Goal: Information Seeking & Learning: Learn about a topic

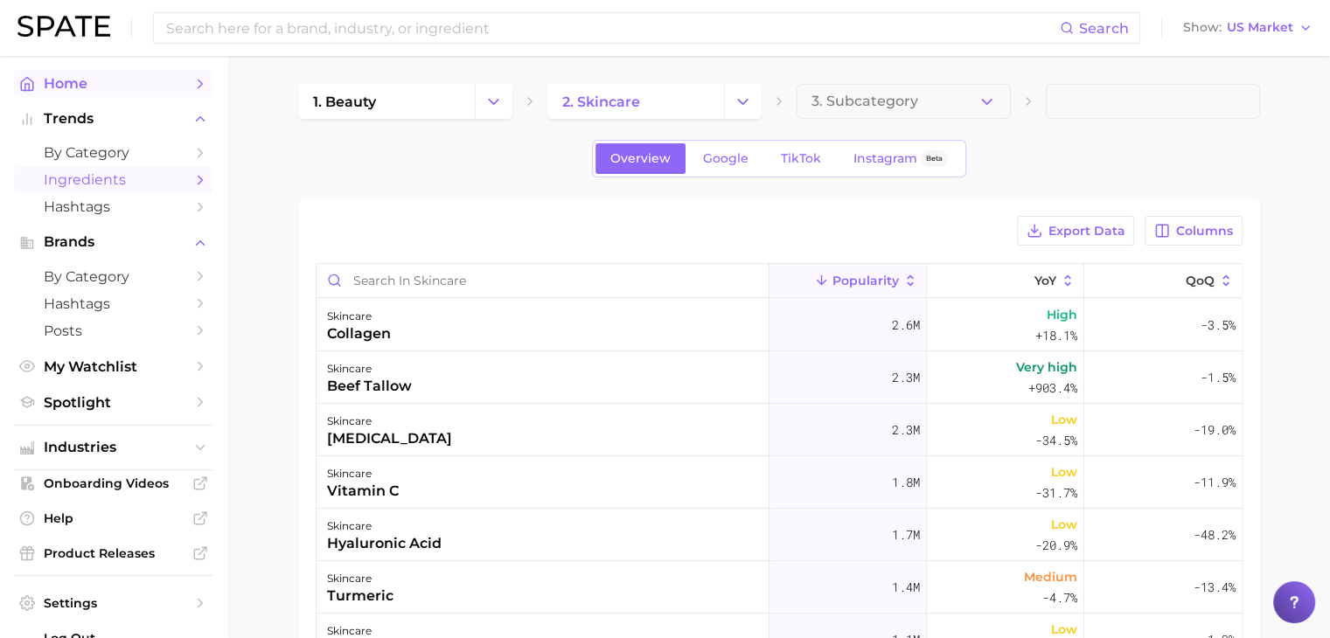
click at [101, 88] on span "Home" at bounding box center [114, 83] width 140 height 17
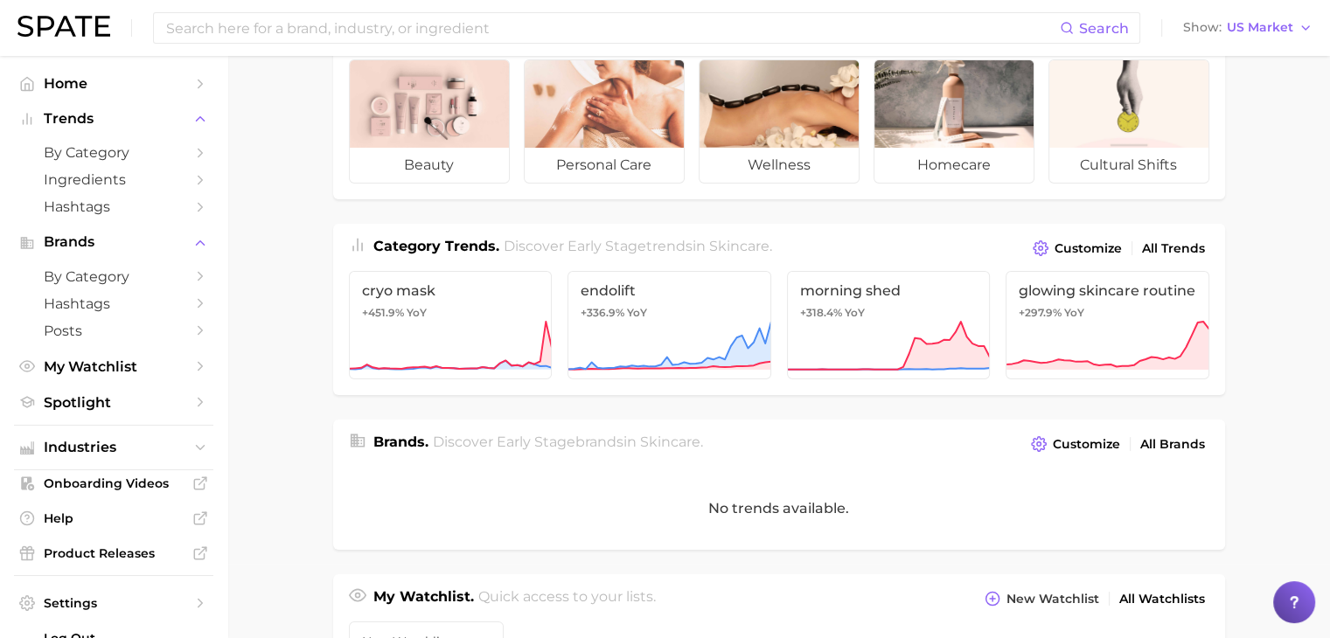
scroll to position [175, 0]
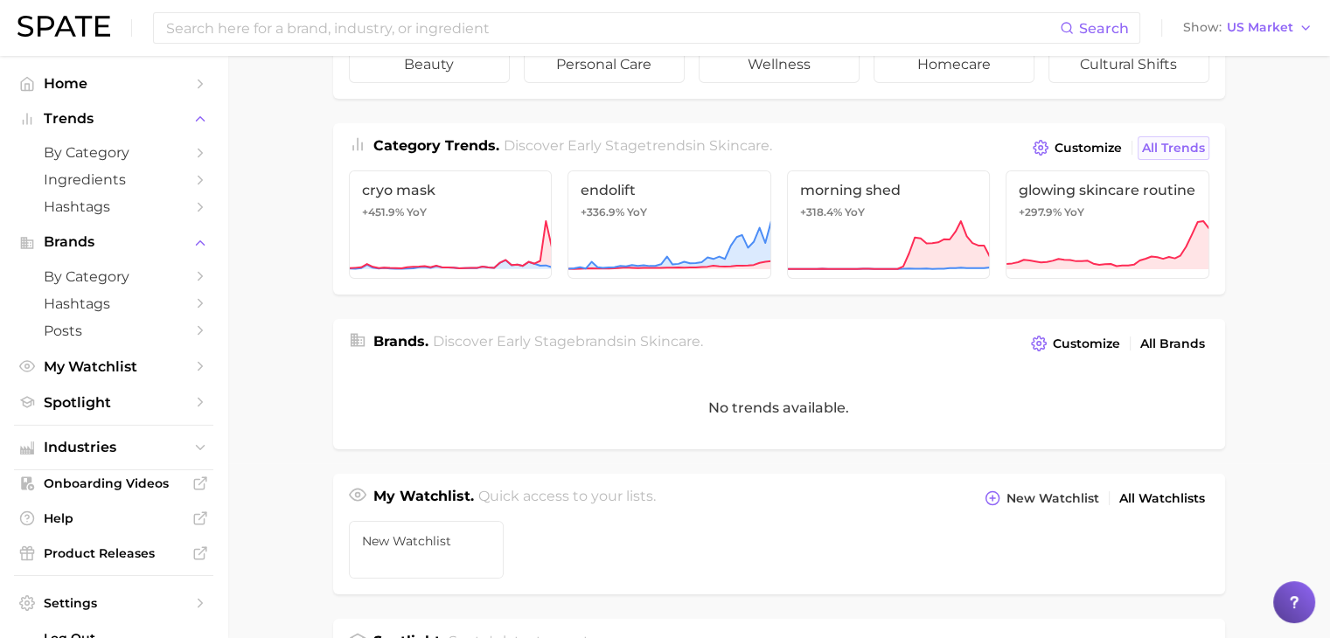
click at [1164, 141] on span "All Trends" at bounding box center [1173, 148] width 63 height 15
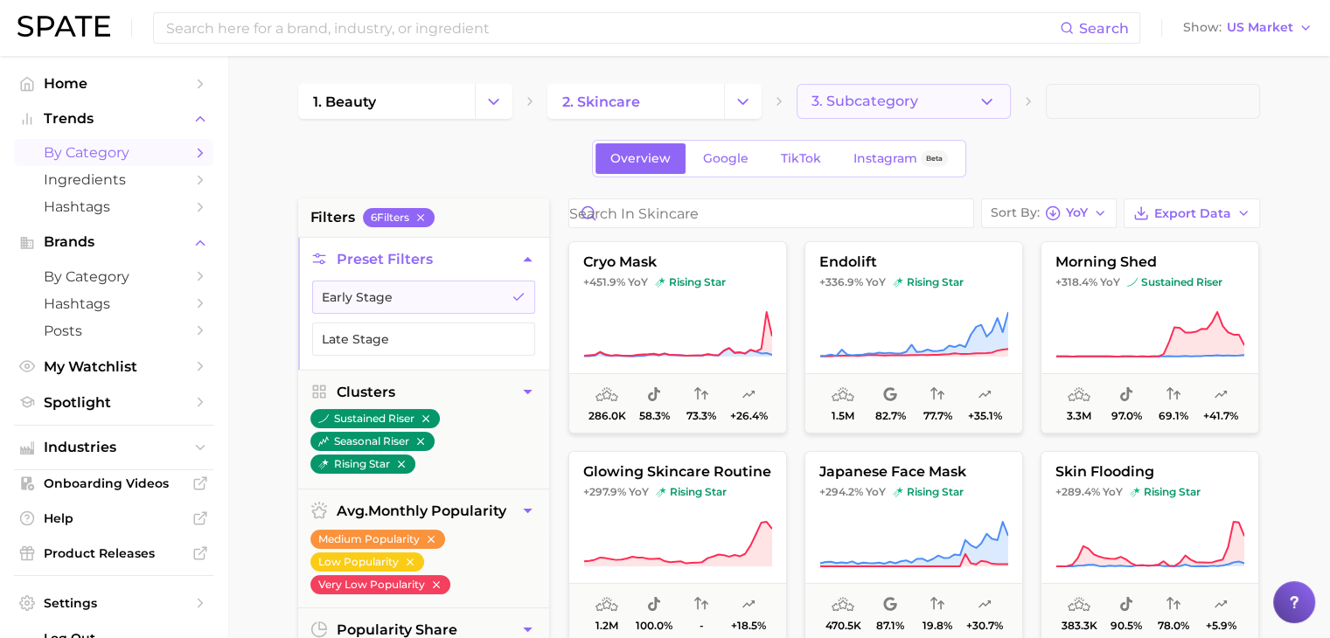
click at [890, 104] on span "3. Subcategory" at bounding box center [864, 102] width 107 height 16
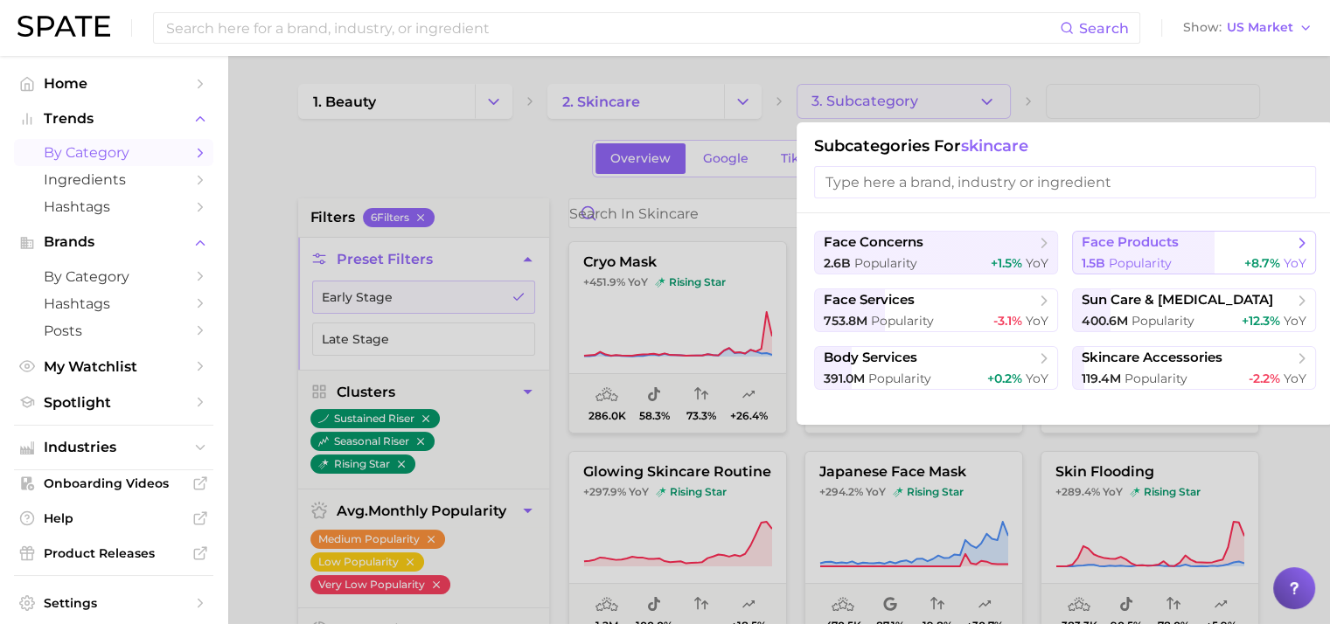
click at [1261, 242] on span "face products" at bounding box center [1187, 242] width 212 height 17
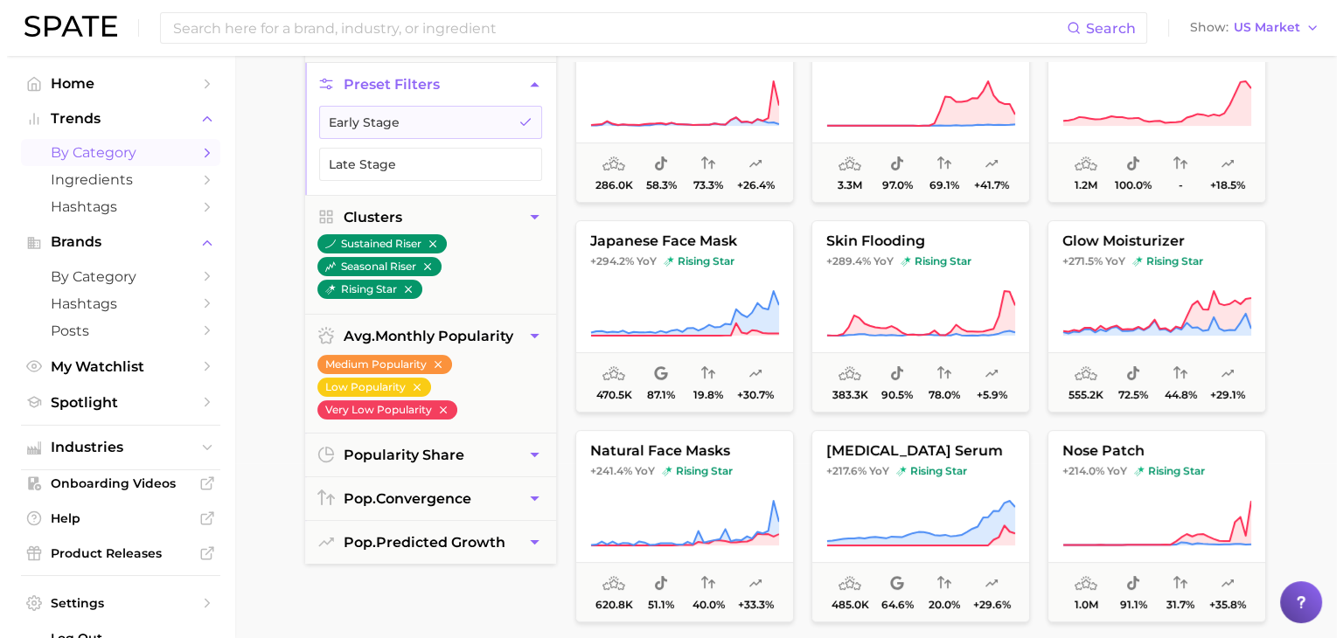
scroll to position [87, 0]
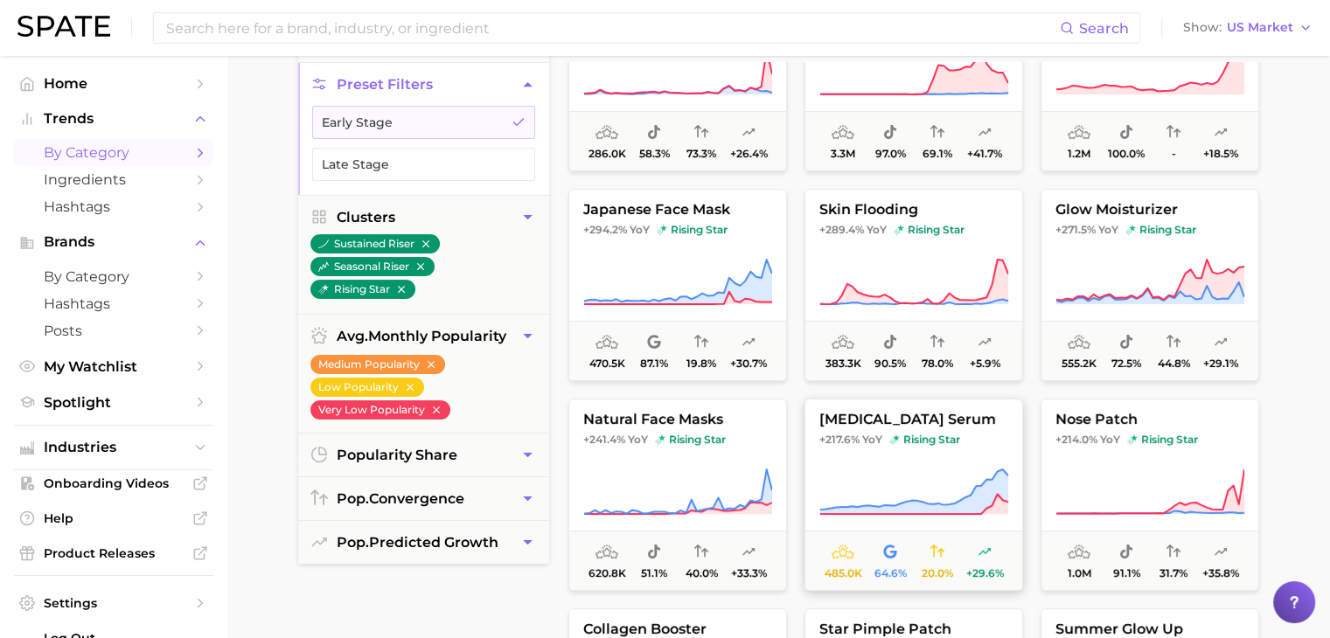
click at [954, 414] on span "[MEDICAL_DATA] serum" at bounding box center [913, 420] width 217 height 16
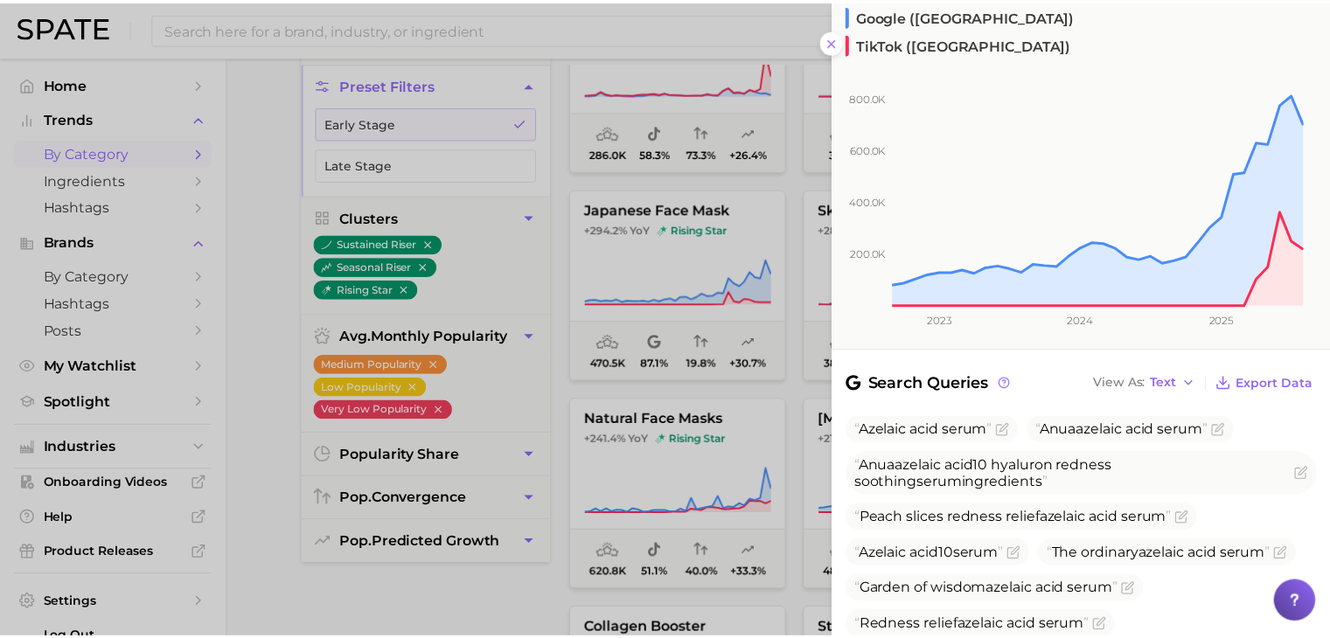
scroll to position [196, 0]
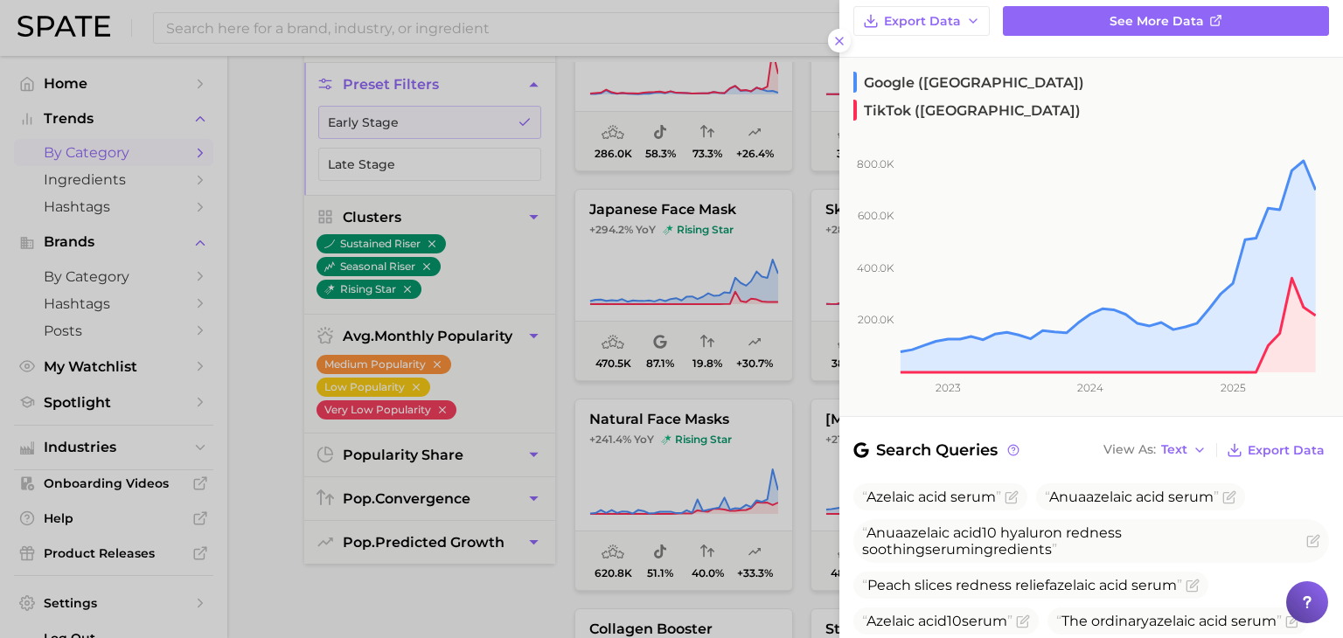
click at [845, 43] on button at bounding box center [840, 41] width 24 height 24
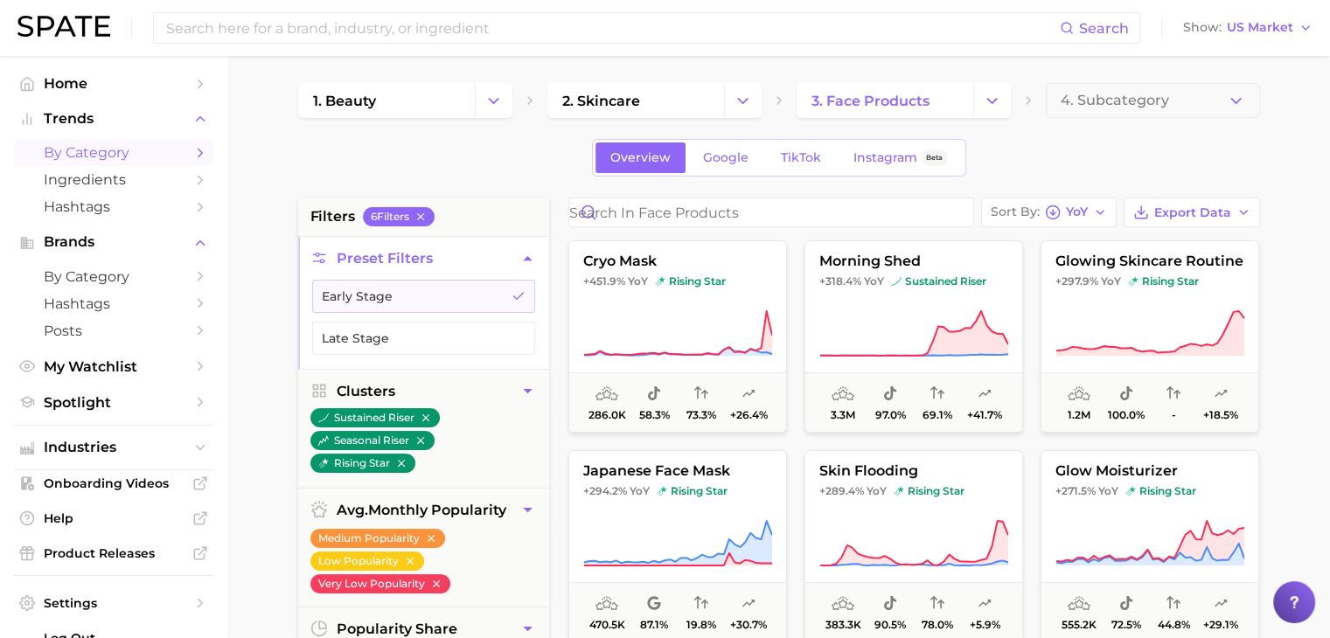
scroll to position [0, 0]
click at [119, 181] on span "Ingredients" at bounding box center [114, 179] width 140 height 17
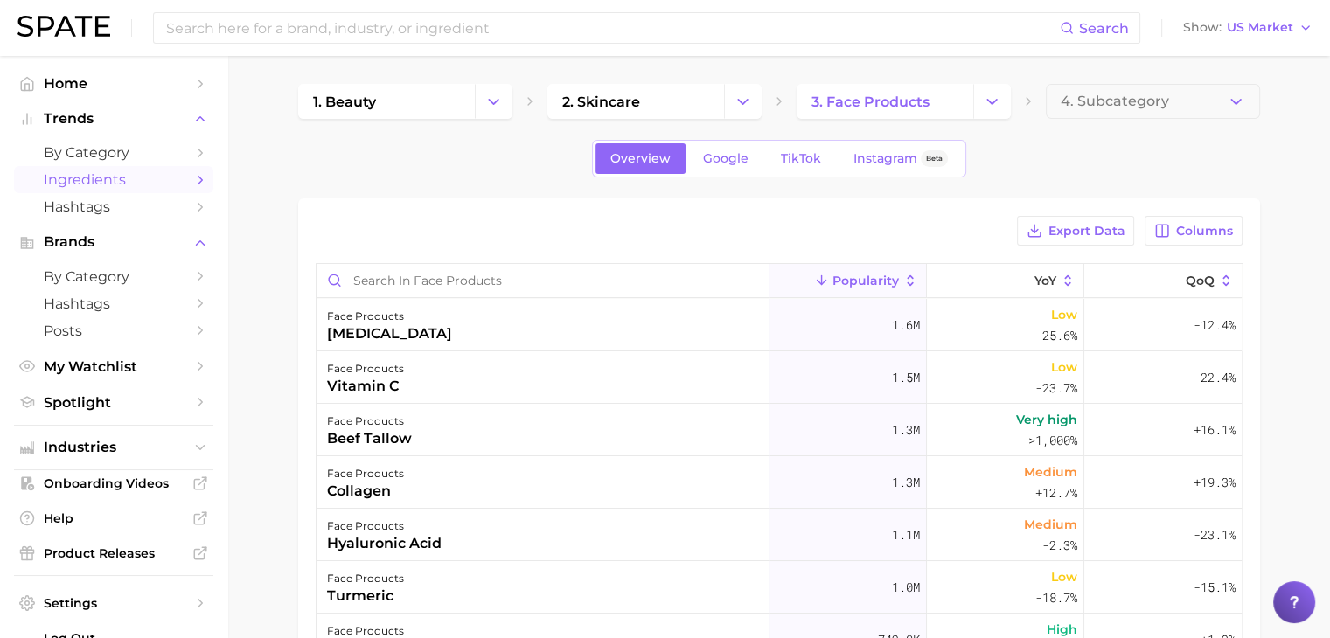
scroll to position [87, 0]
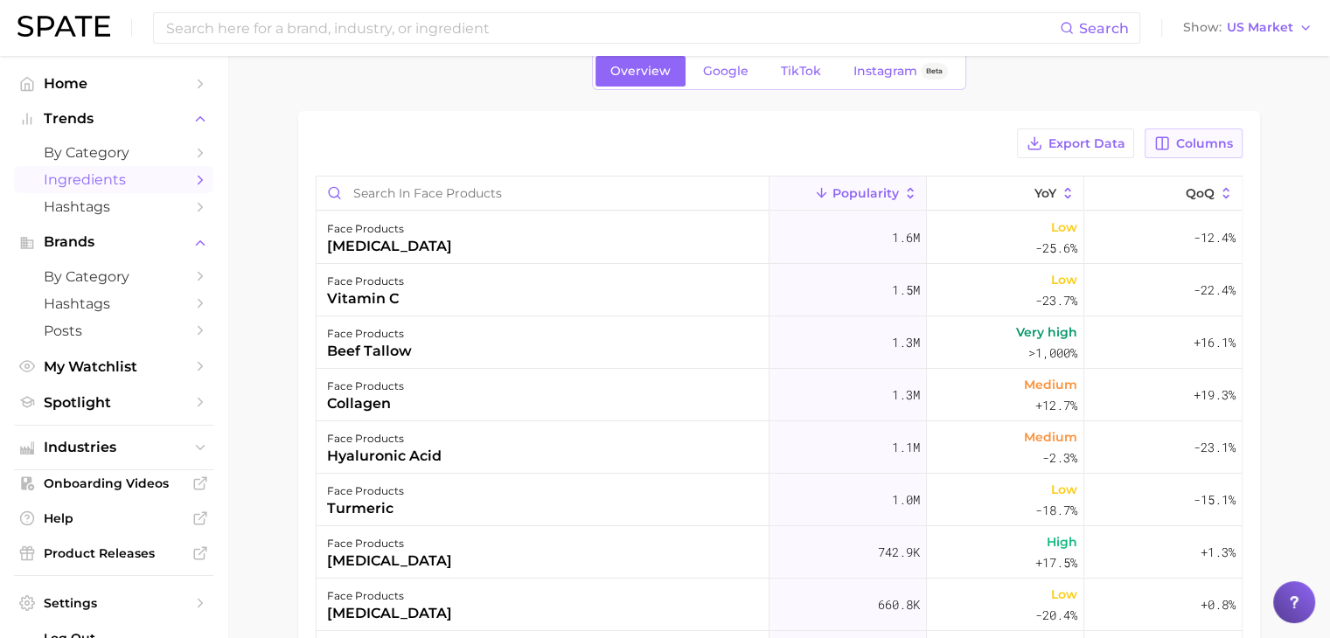
click at [1161, 143] on icon "button" at bounding box center [1162, 144] width 16 height 16
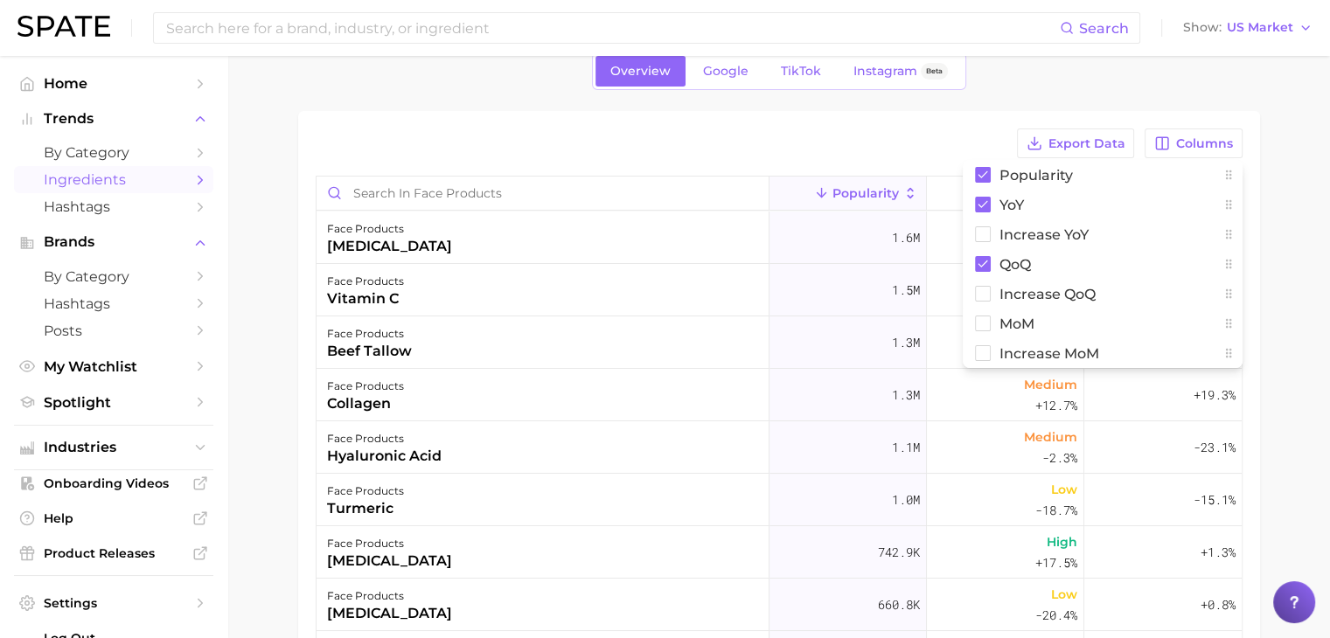
click at [896, 121] on div "Export Data Columns Popularity YoY Increase YoY QoQ Increase QoQ MoM Increase M…" at bounding box center [779, 471] width 962 height 720
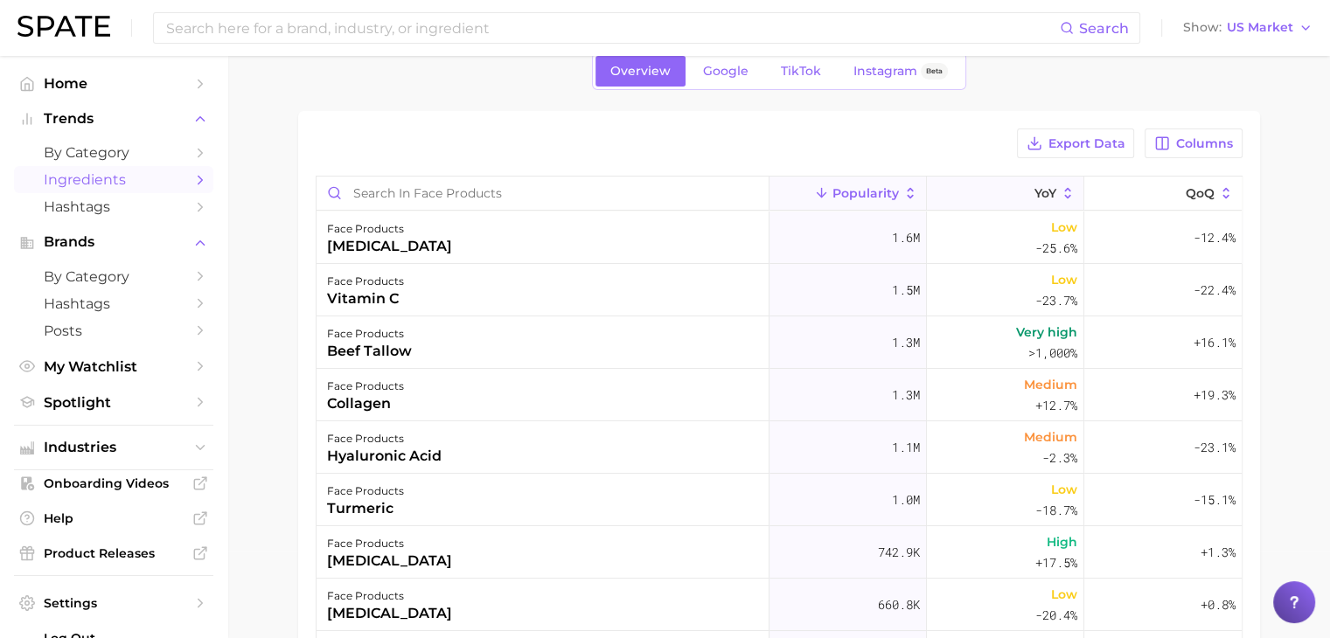
click at [980, 189] on button "YoY" at bounding box center [1005, 194] width 157 height 34
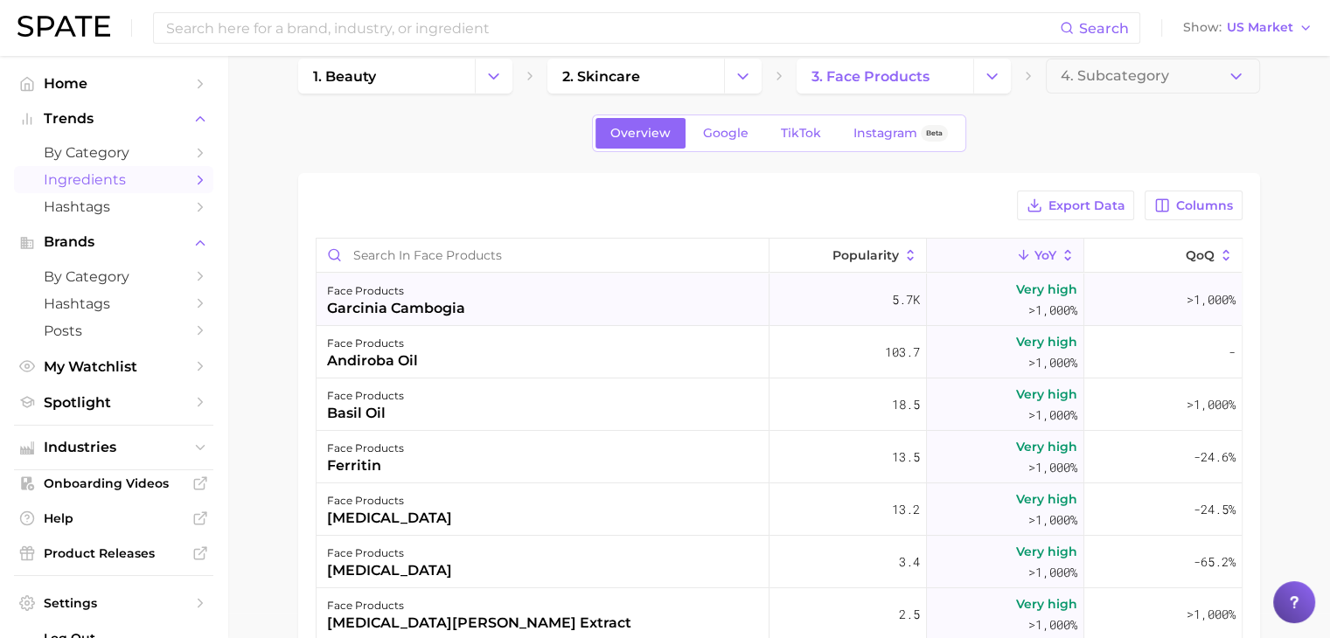
scroll to position [0, 0]
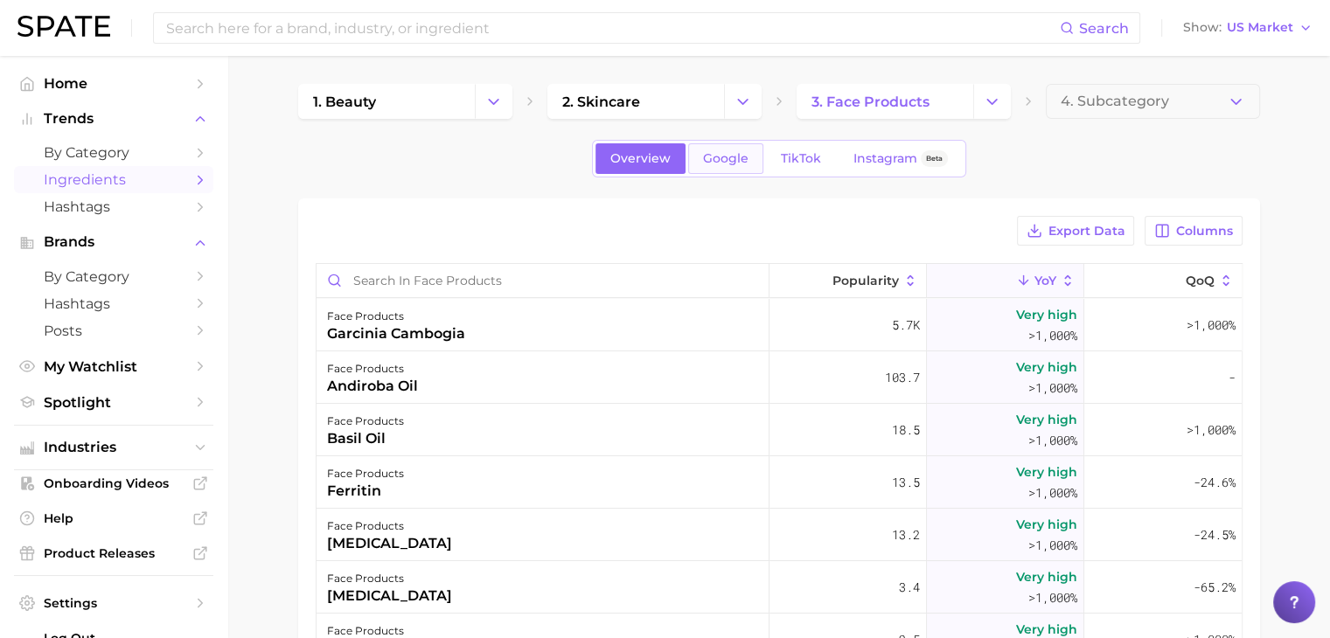
click at [723, 169] on link "Google" at bounding box center [725, 158] width 75 height 31
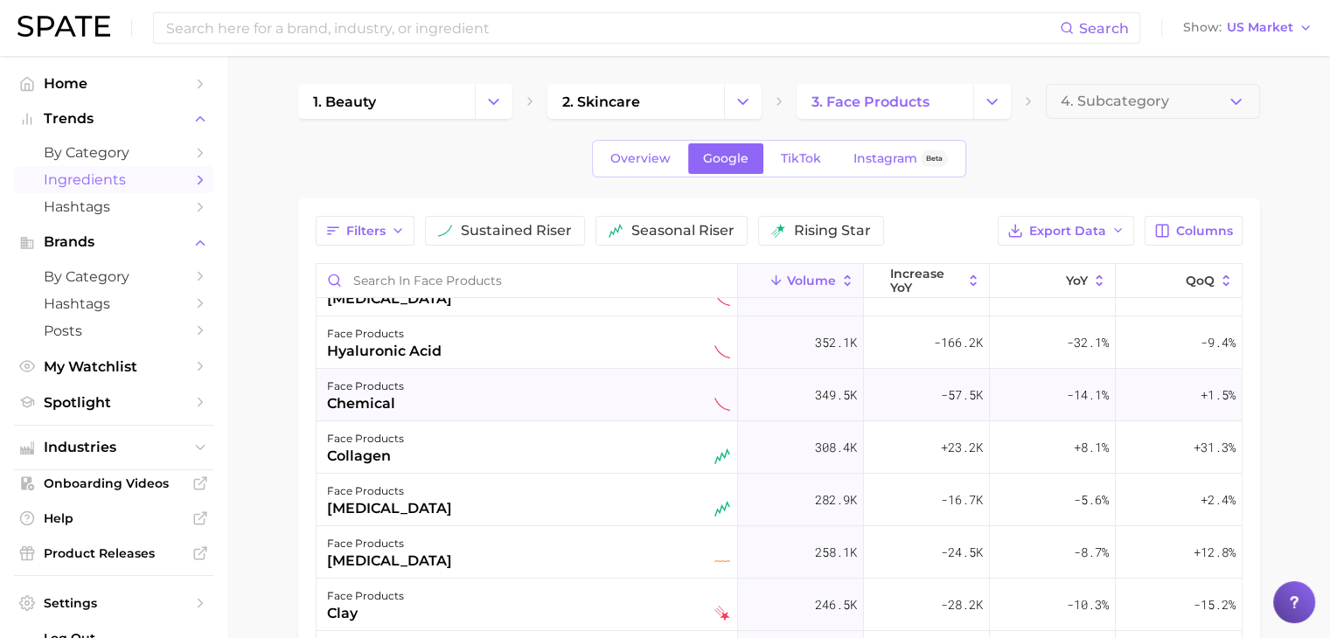
scroll to position [175, 0]
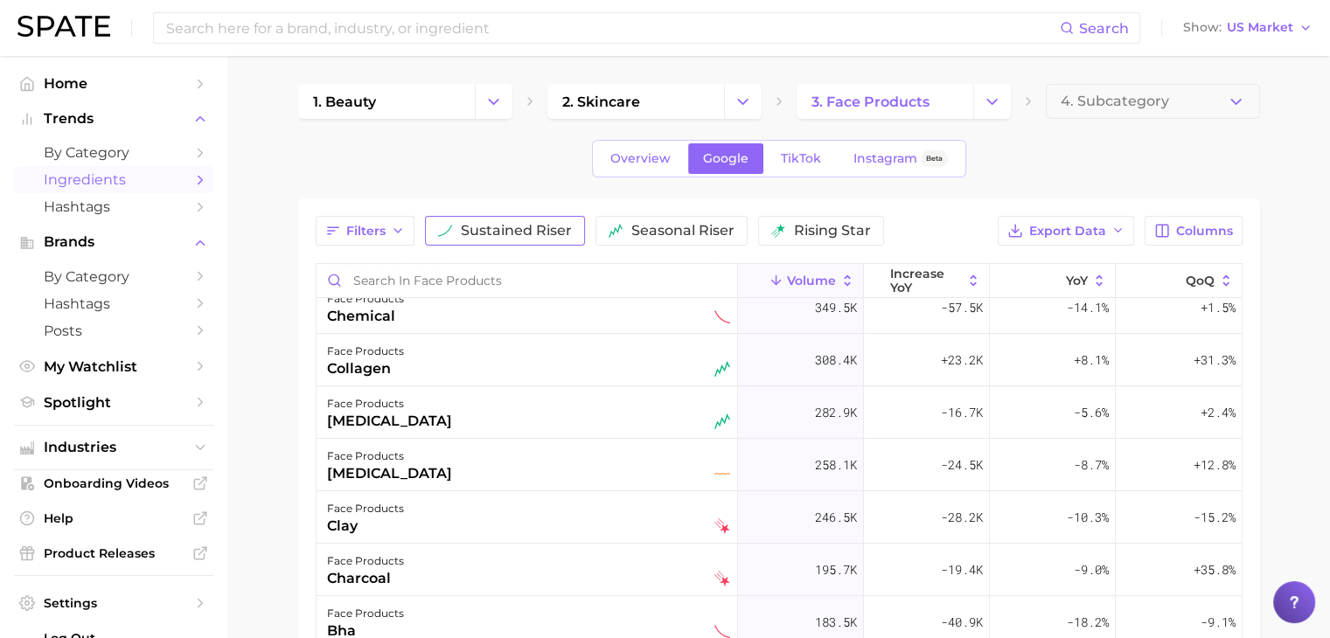
click at [534, 230] on span "sustained riser" at bounding box center [516, 231] width 111 height 14
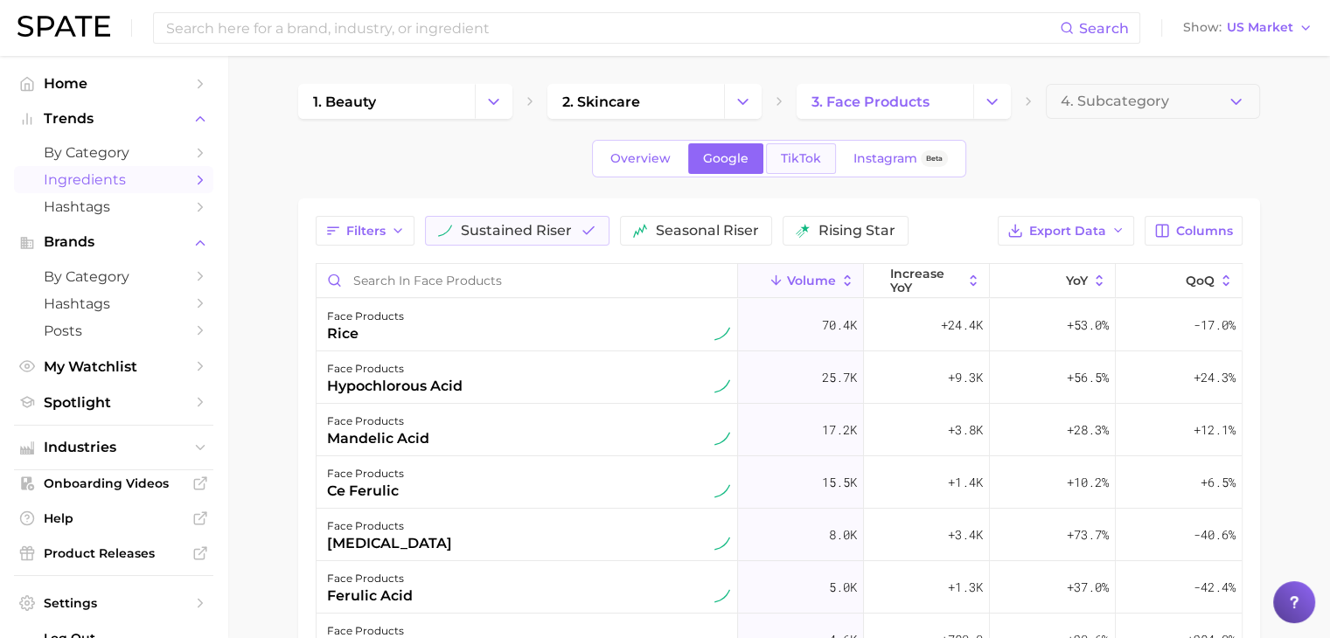
click at [804, 162] on span "TikTok" at bounding box center [801, 158] width 40 height 15
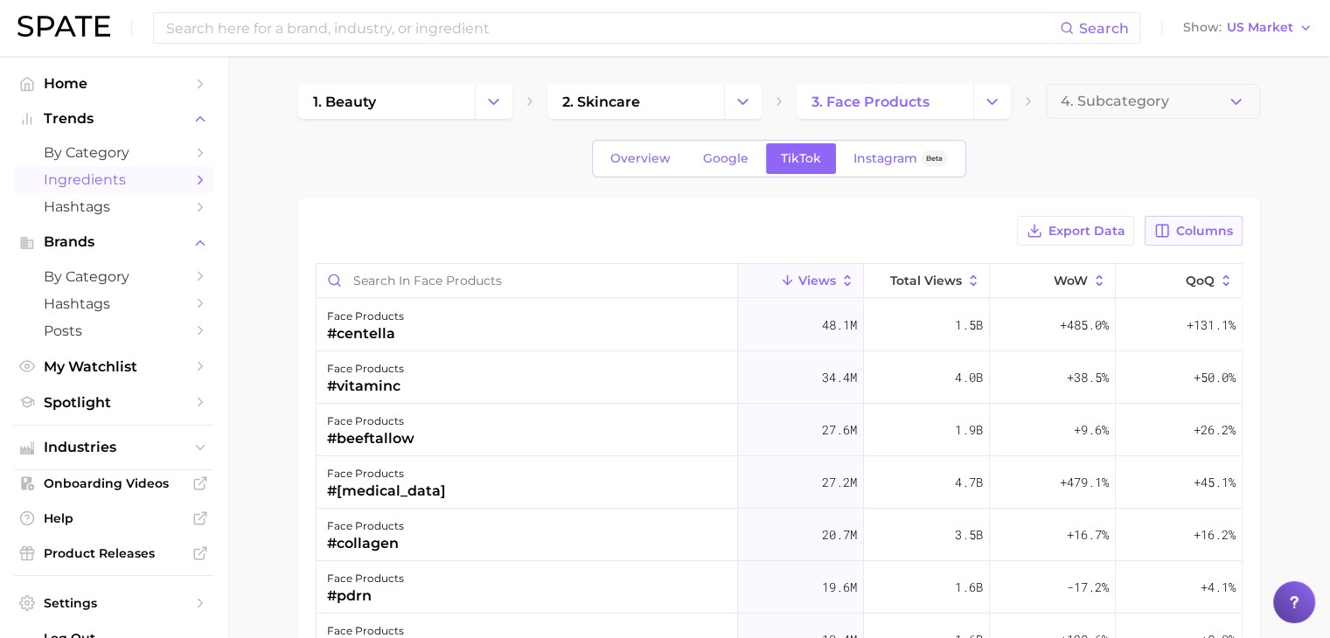
click at [1195, 228] on span "Columns" at bounding box center [1204, 231] width 57 height 15
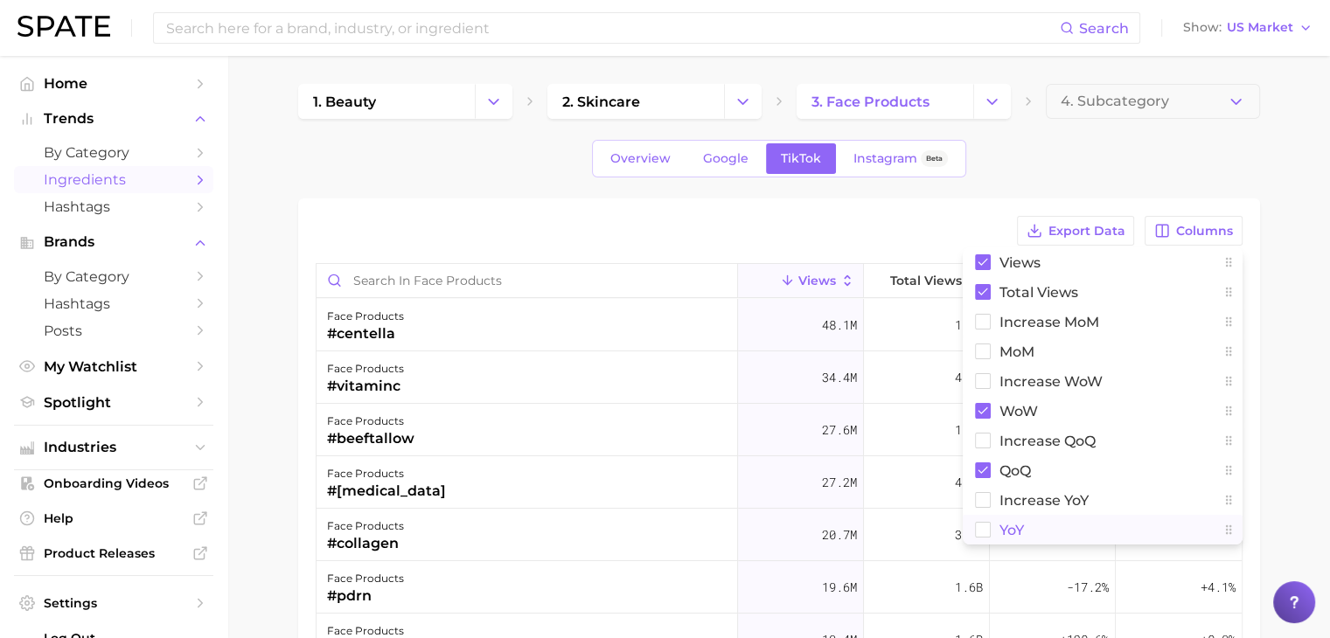
click at [1042, 531] on button "YoY" at bounding box center [1103, 530] width 280 height 30
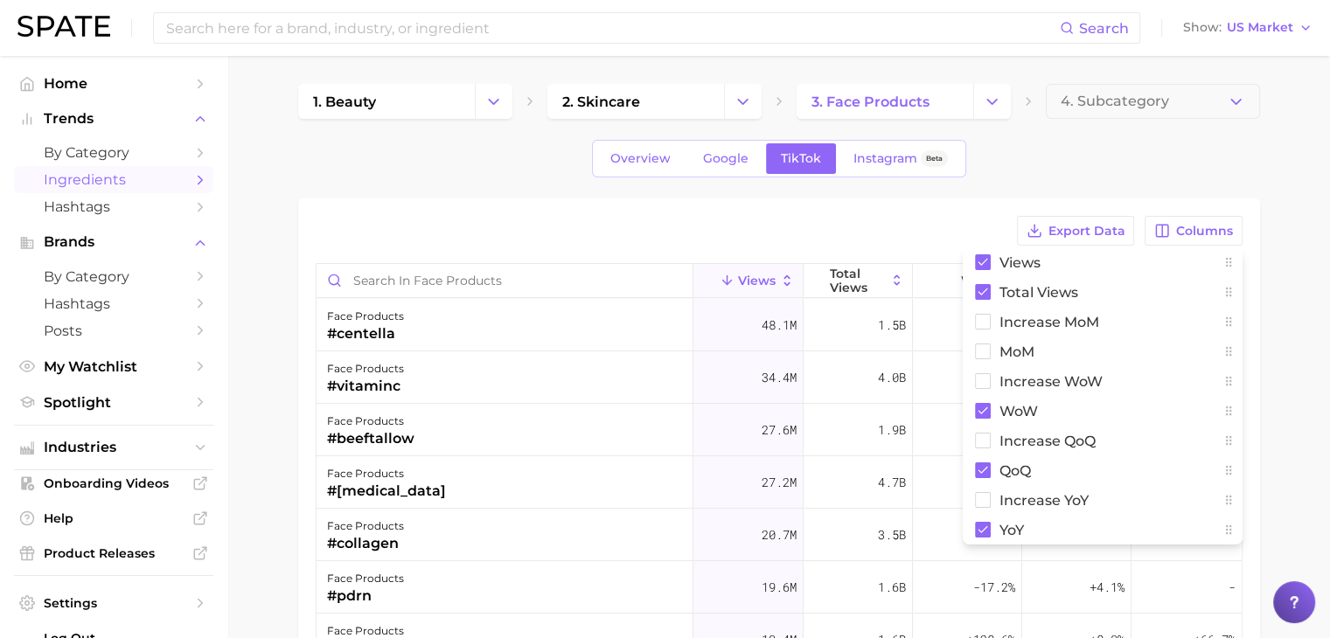
click at [1147, 157] on div "Overview Google TikTok Instagram Beta" at bounding box center [779, 159] width 962 height 38
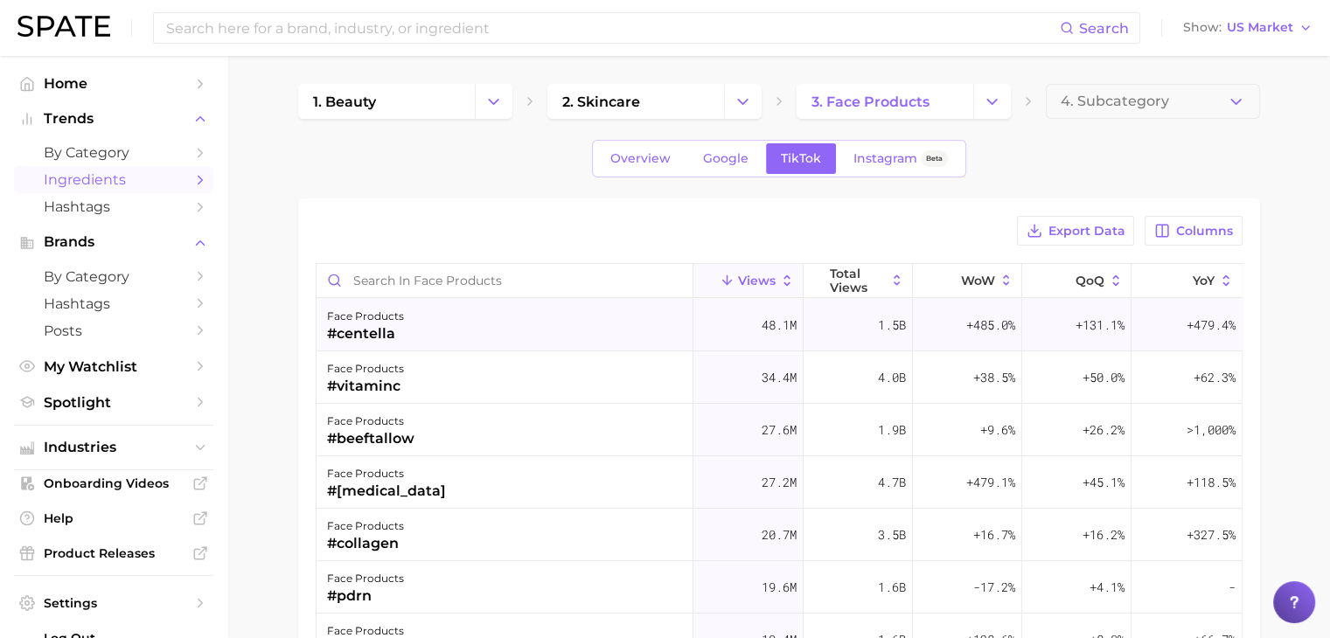
click at [498, 322] on div "face products #centella" at bounding box center [505, 325] width 378 height 52
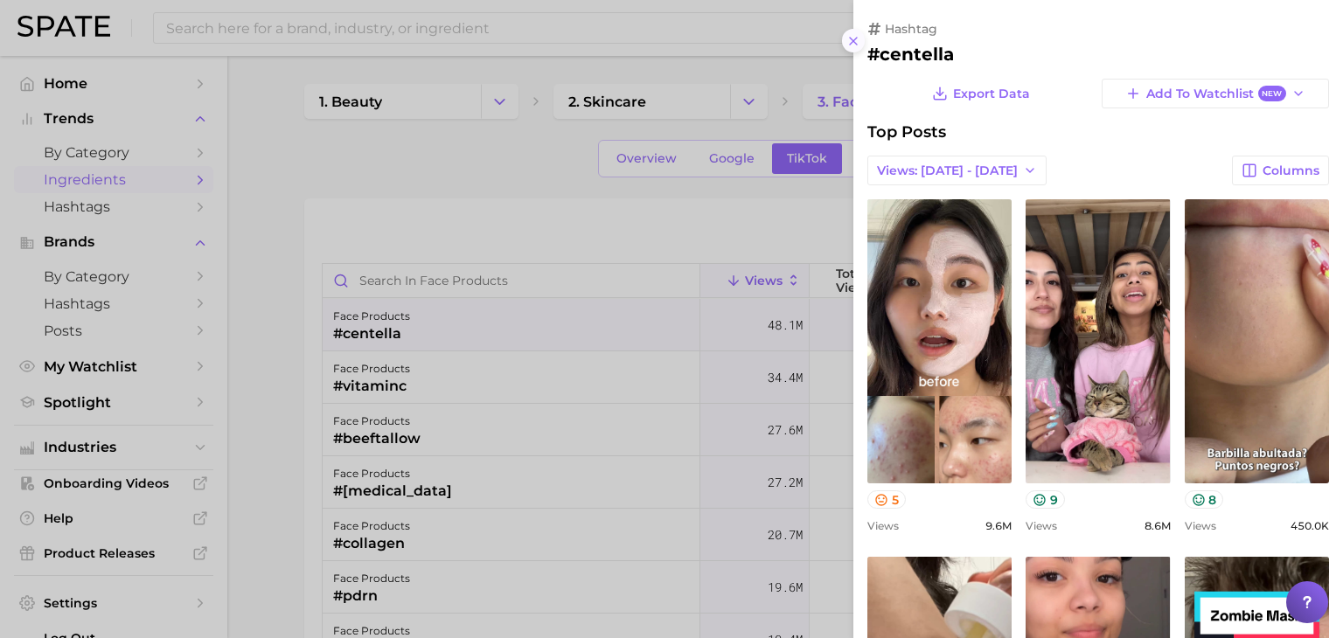
click at [844, 47] on button at bounding box center [854, 41] width 24 height 24
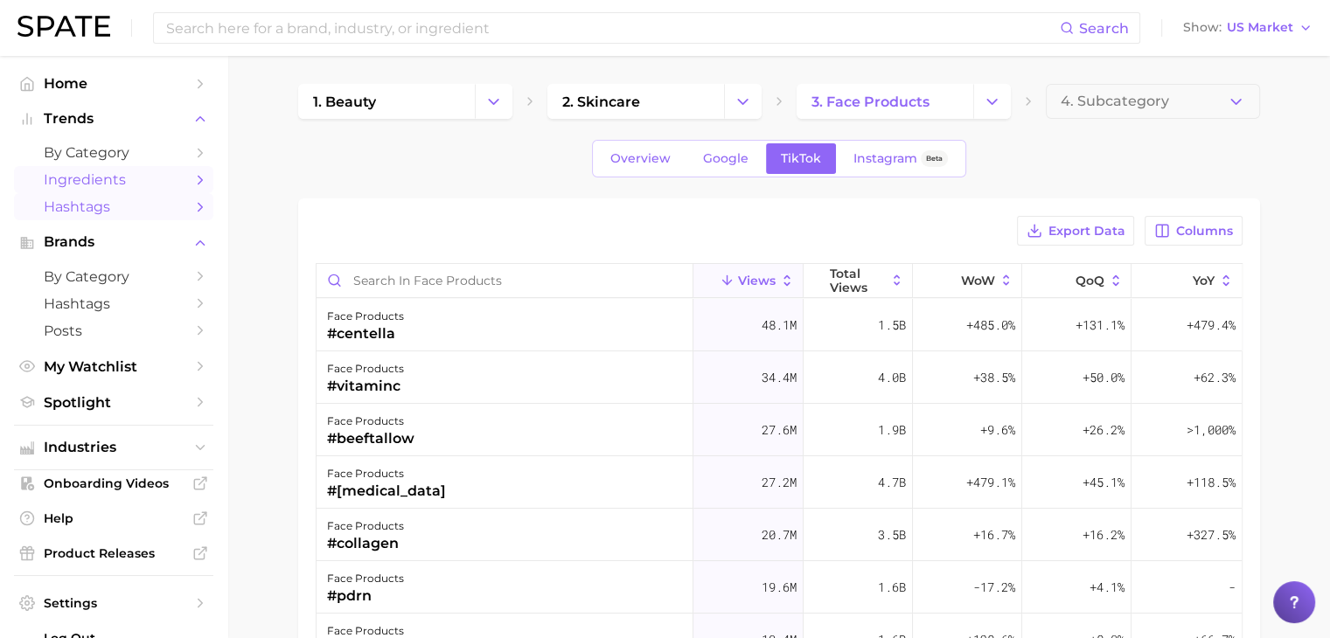
click at [73, 212] on span "Hashtags" at bounding box center [114, 206] width 140 height 17
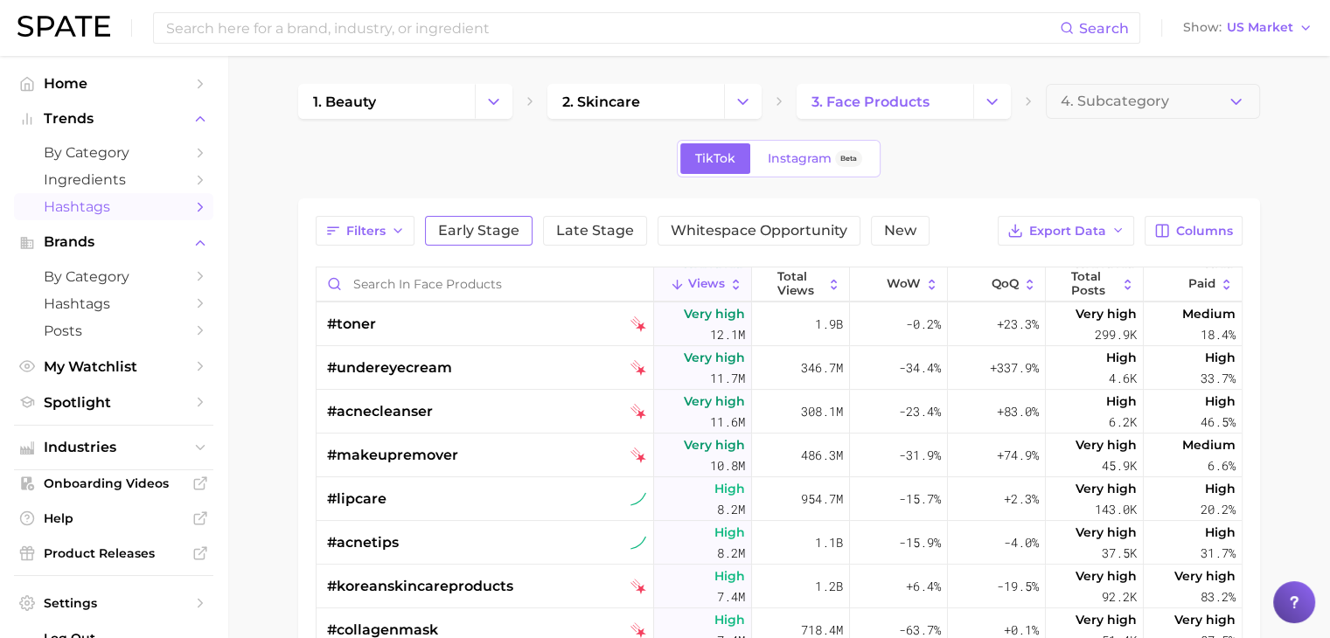
scroll to position [87, 0]
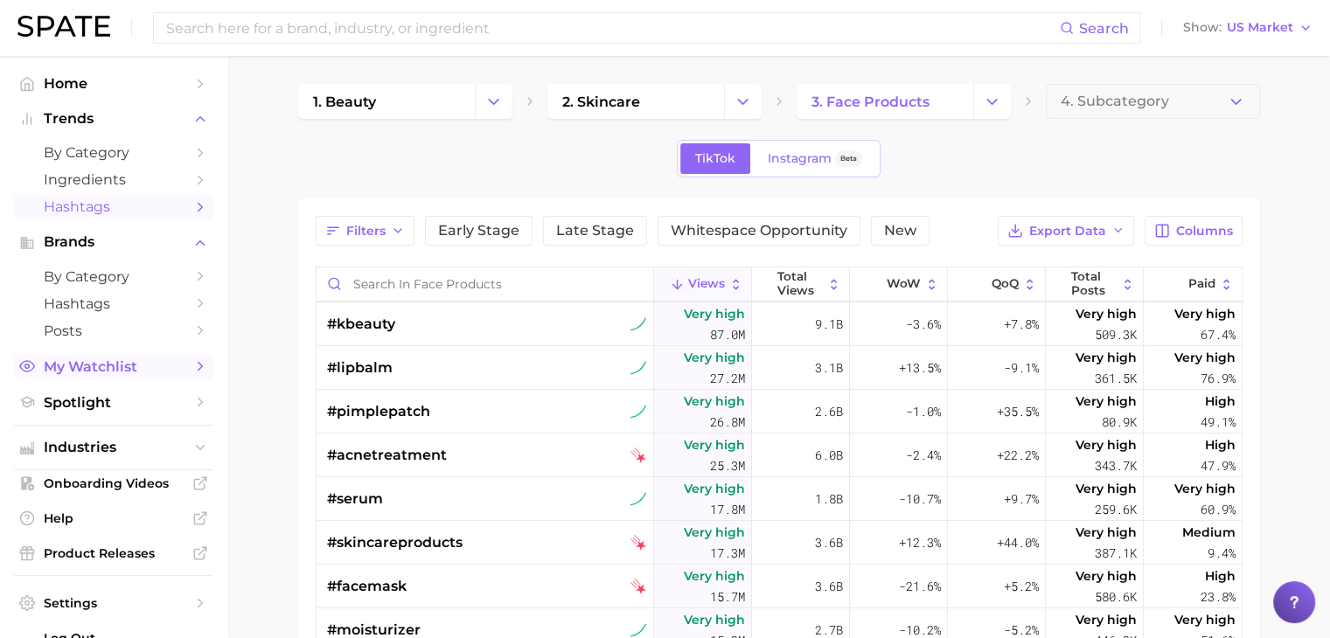
click at [143, 367] on span "My Watchlist" at bounding box center [114, 366] width 140 height 17
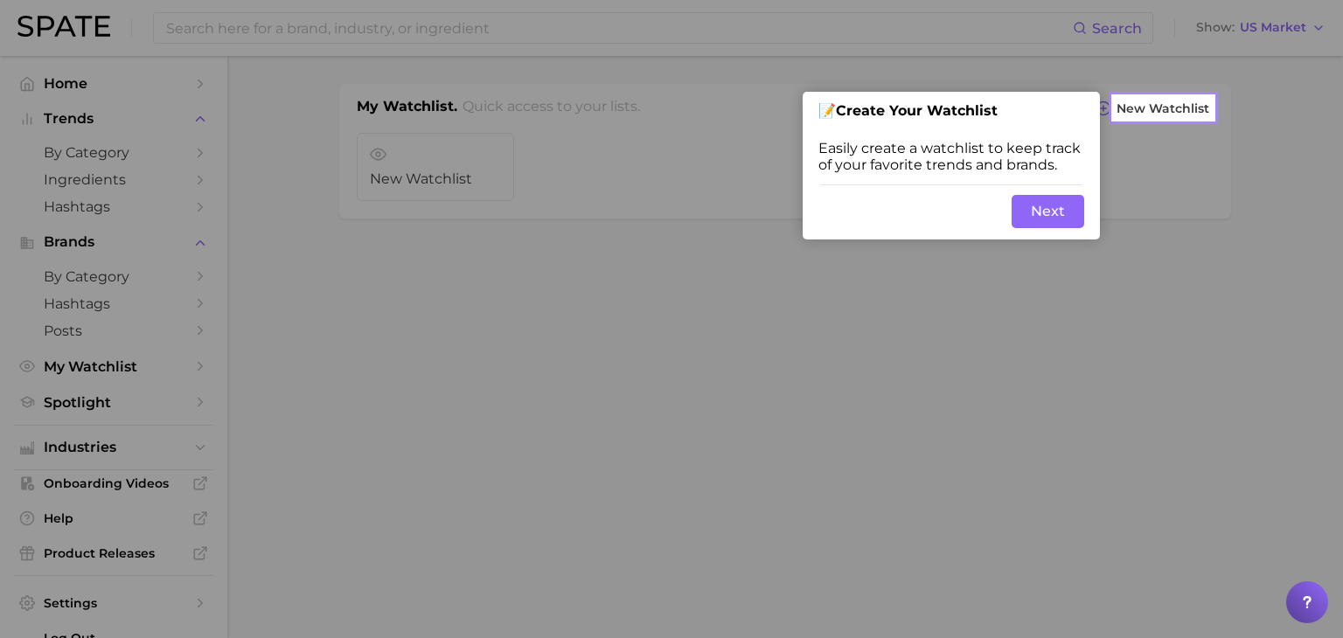
click at [1028, 200] on button "Next" at bounding box center [1048, 211] width 73 height 33
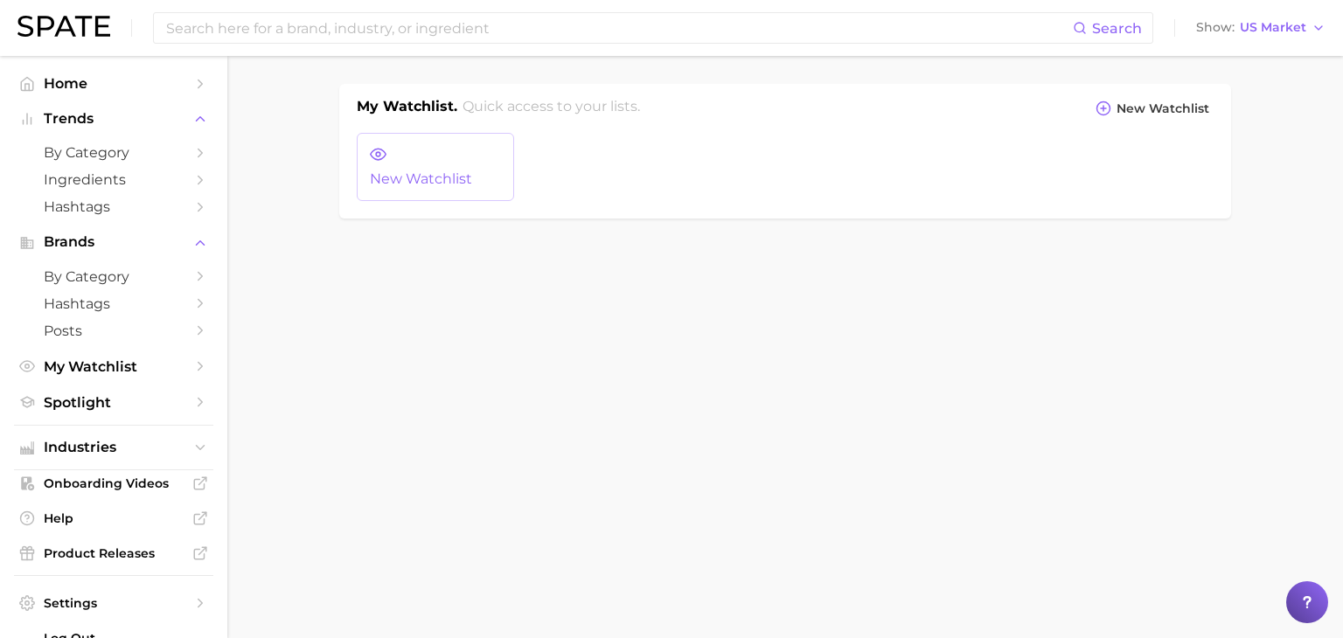
click at [446, 169] on link "New Watchlist" at bounding box center [435, 167] width 157 height 68
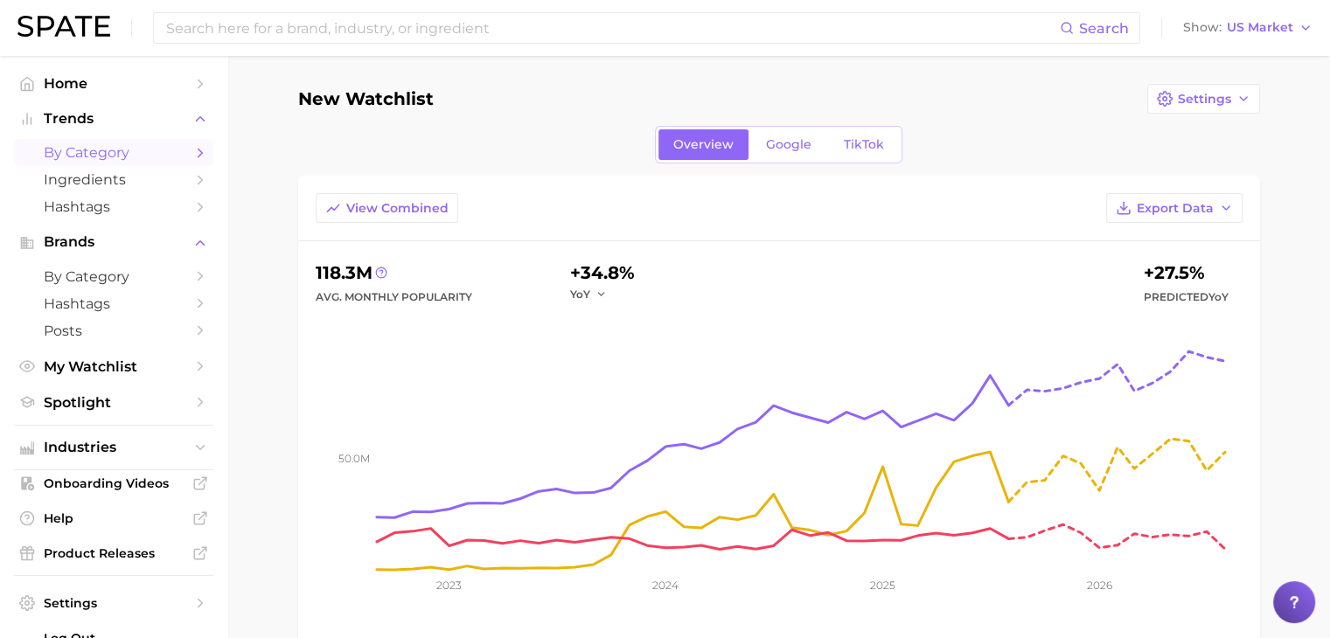
click at [96, 143] on link "by Category" at bounding box center [113, 152] width 199 height 27
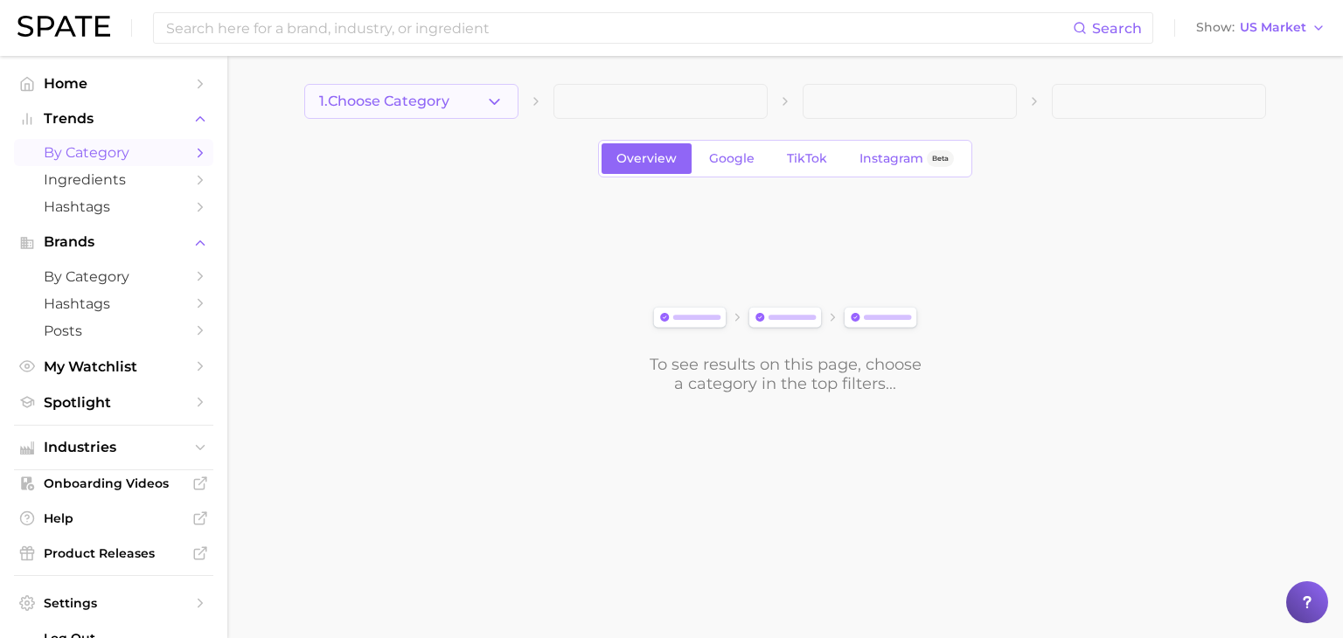
click at [431, 110] on button "1. Choose Category" at bounding box center [411, 101] width 214 height 35
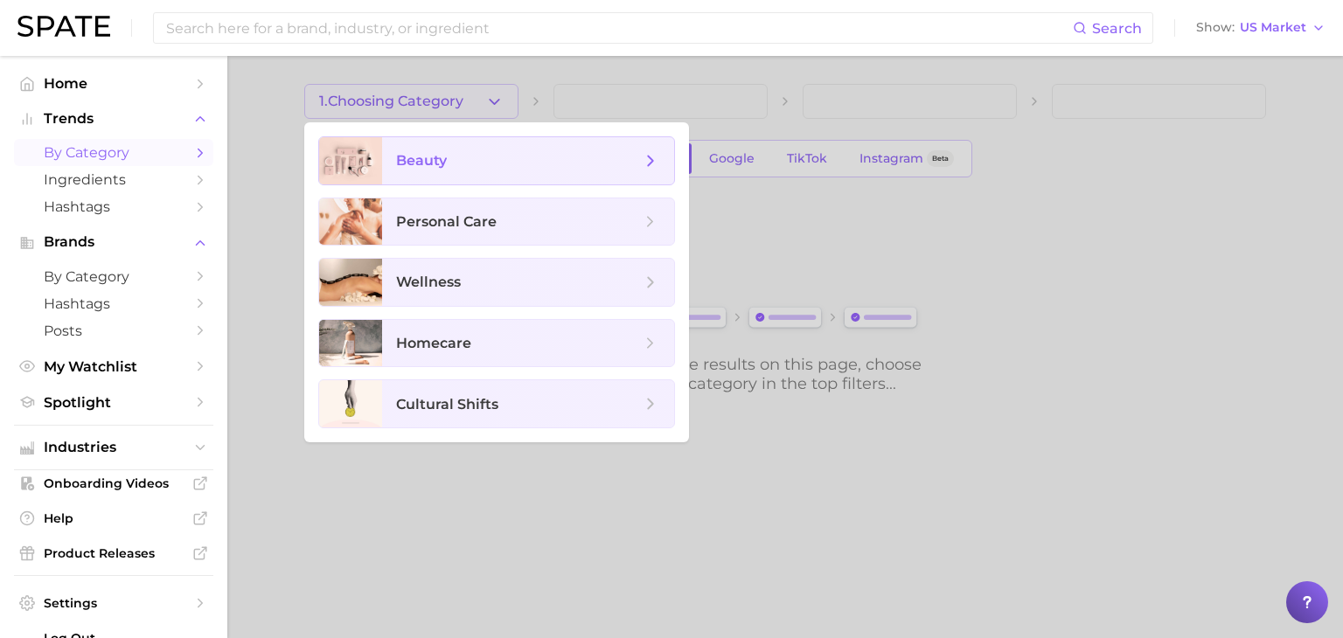
click at [474, 156] on span "beauty" at bounding box center [518, 160] width 245 height 19
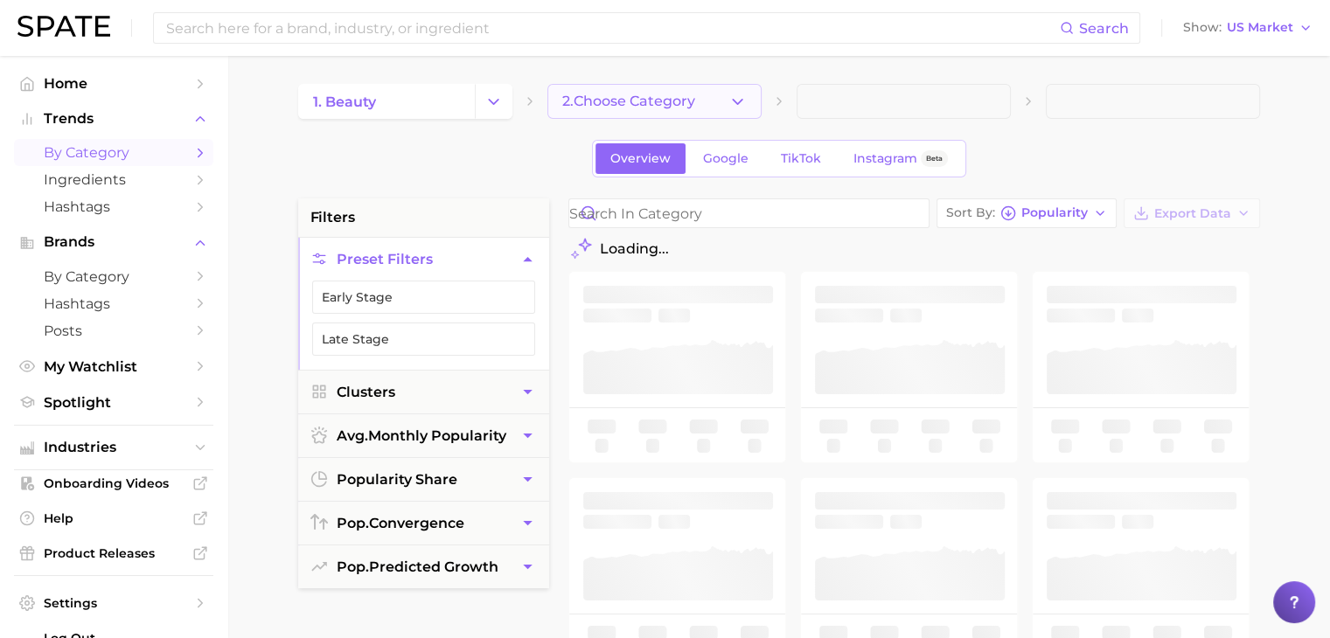
click at [596, 100] on span "2. Choose Category" at bounding box center [628, 102] width 133 height 16
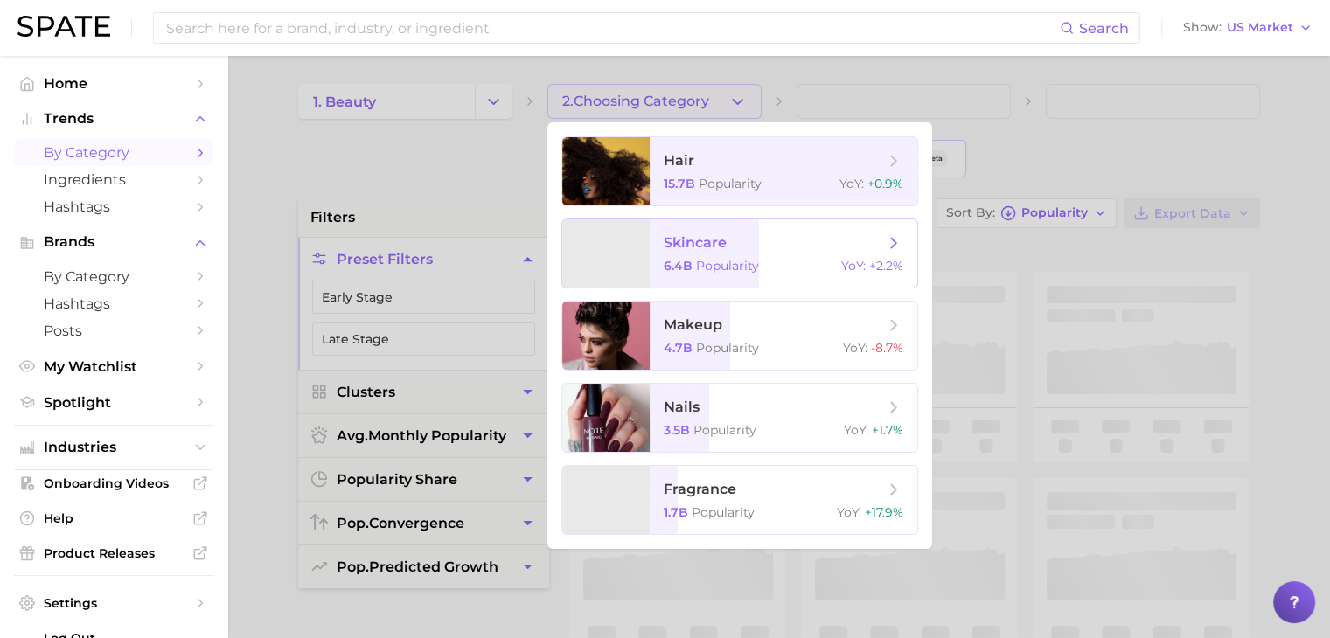
click at [761, 242] on span "skincare" at bounding box center [774, 242] width 220 height 19
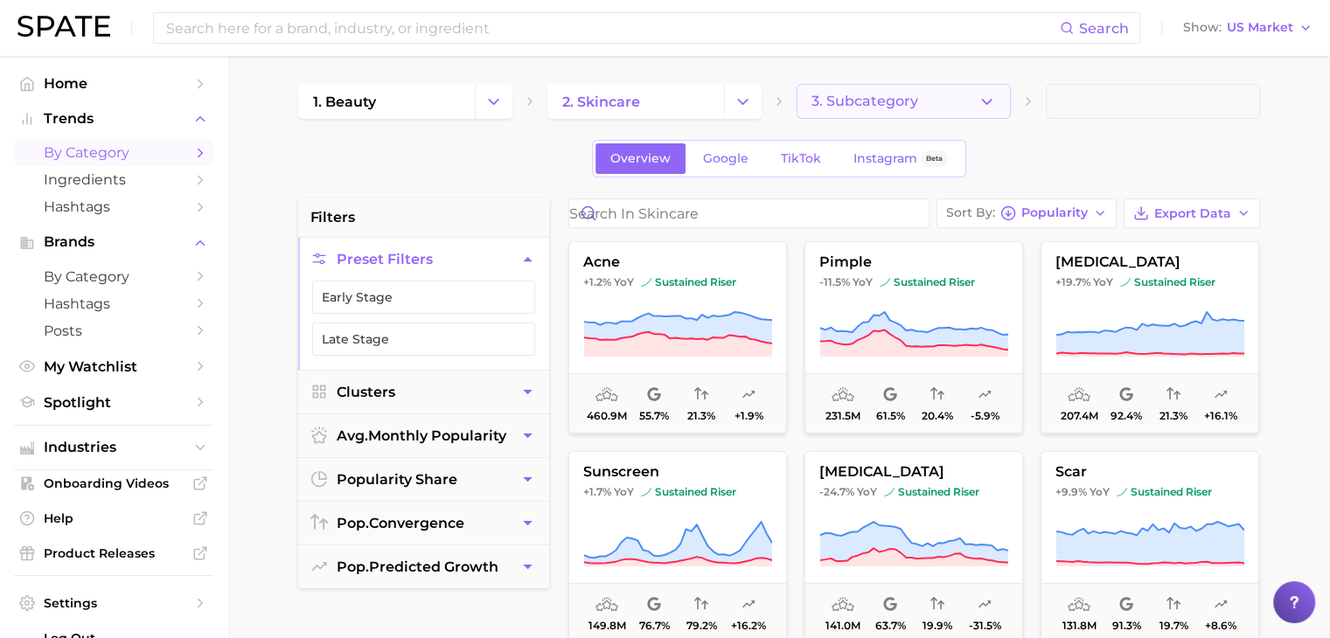
click at [900, 92] on button "3. Subcategory" at bounding box center [903, 101] width 214 height 35
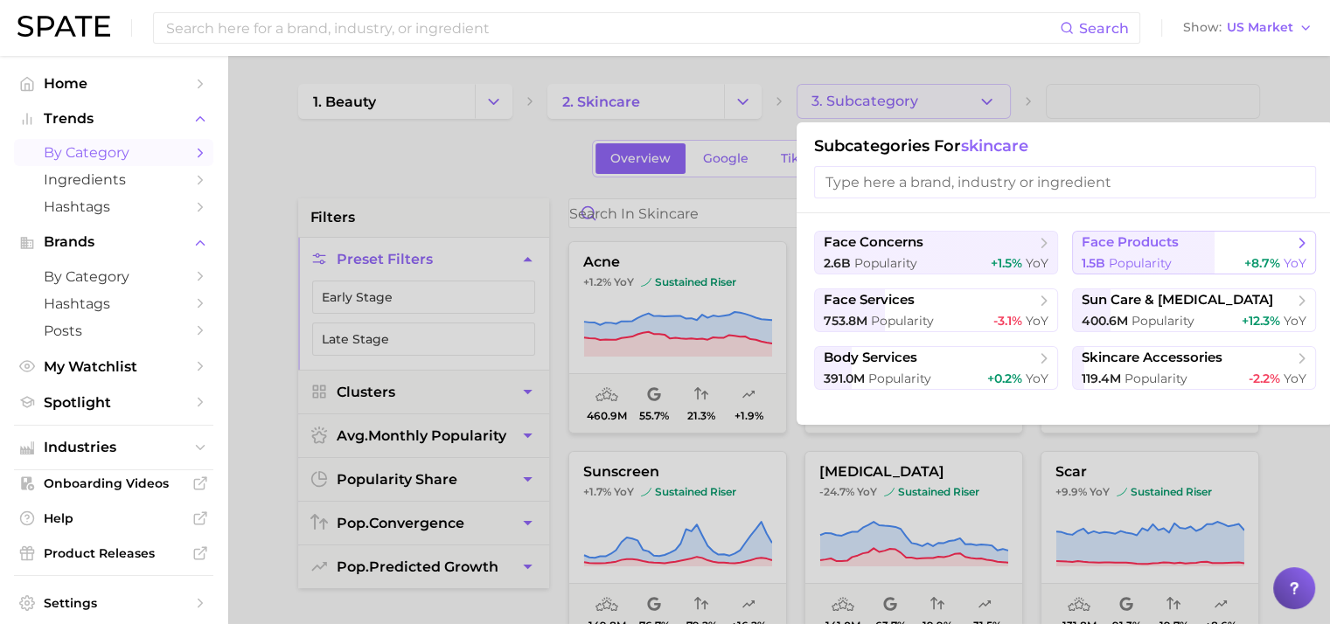
click at [1181, 247] on span "face products" at bounding box center [1187, 242] width 212 height 17
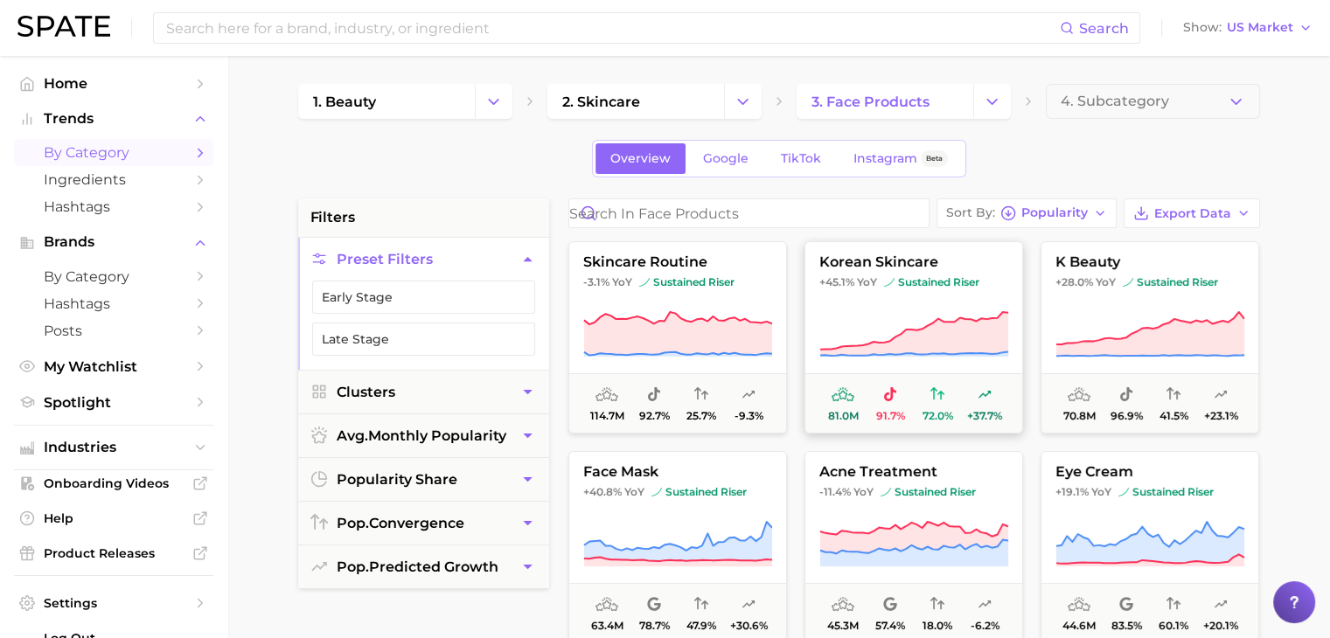
click at [849, 312] on icon at bounding box center [913, 334] width 189 height 49
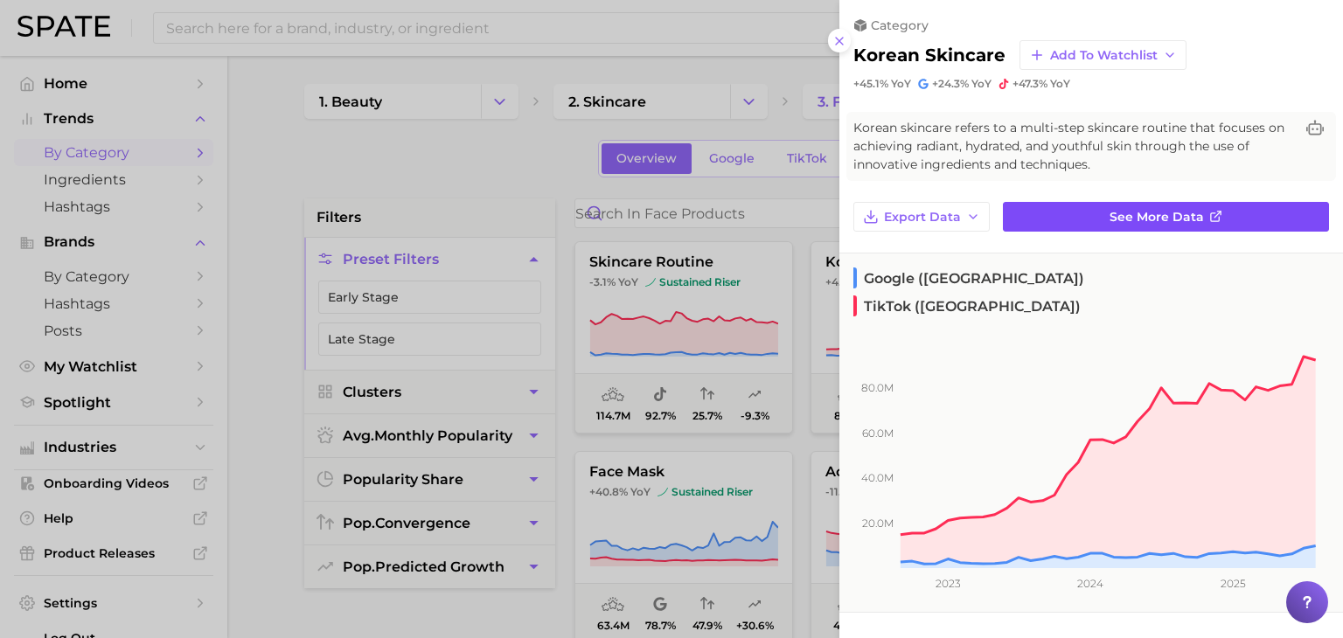
click at [1025, 224] on link "See more data" at bounding box center [1166, 217] width 326 height 30
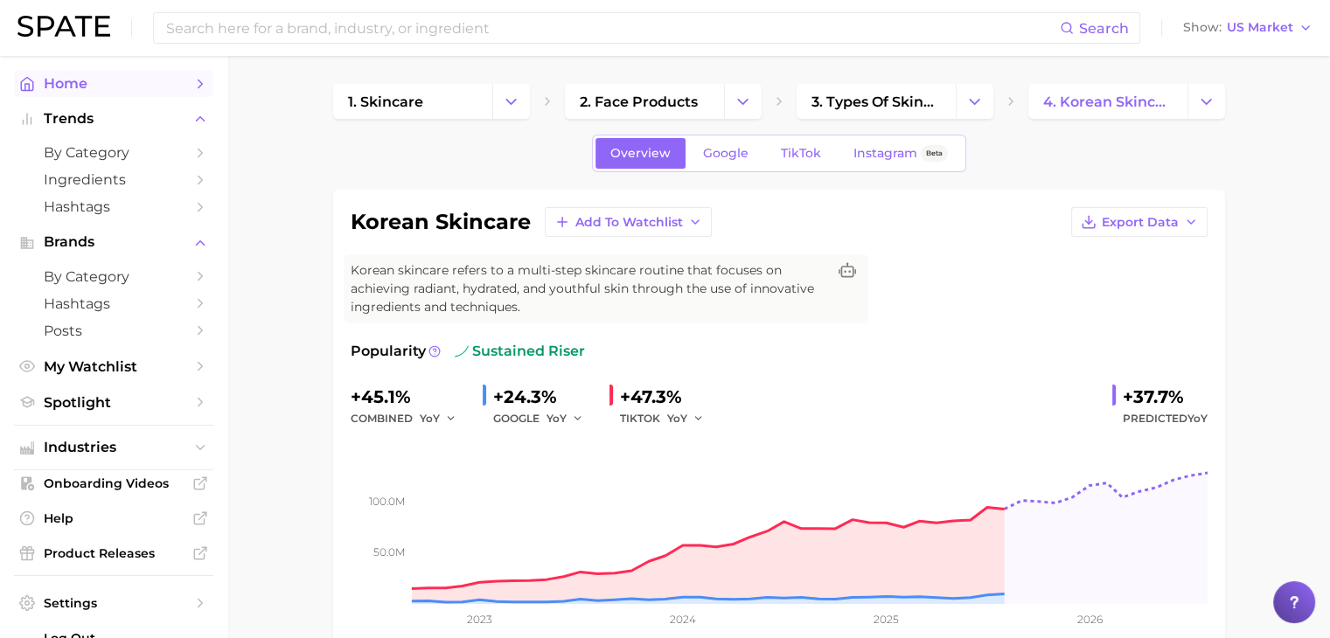
click at [126, 85] on span "Home" at bounding box center [114, 83] width 140 height 17
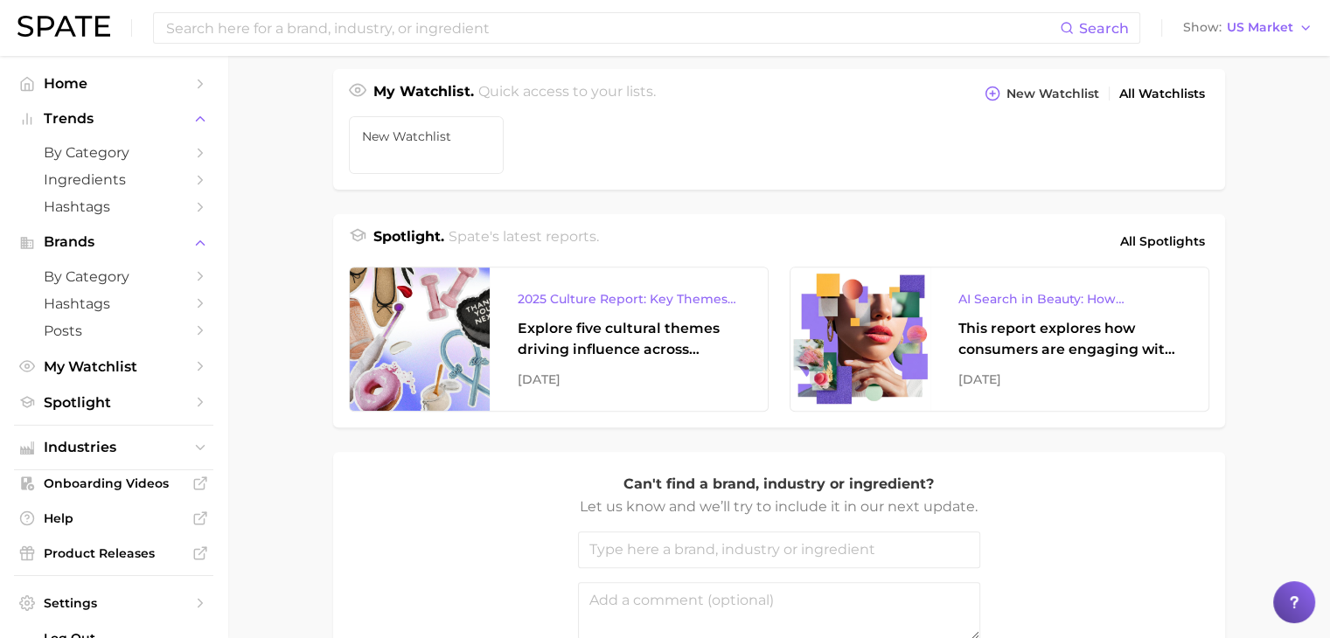
scroll to position [612, 0]
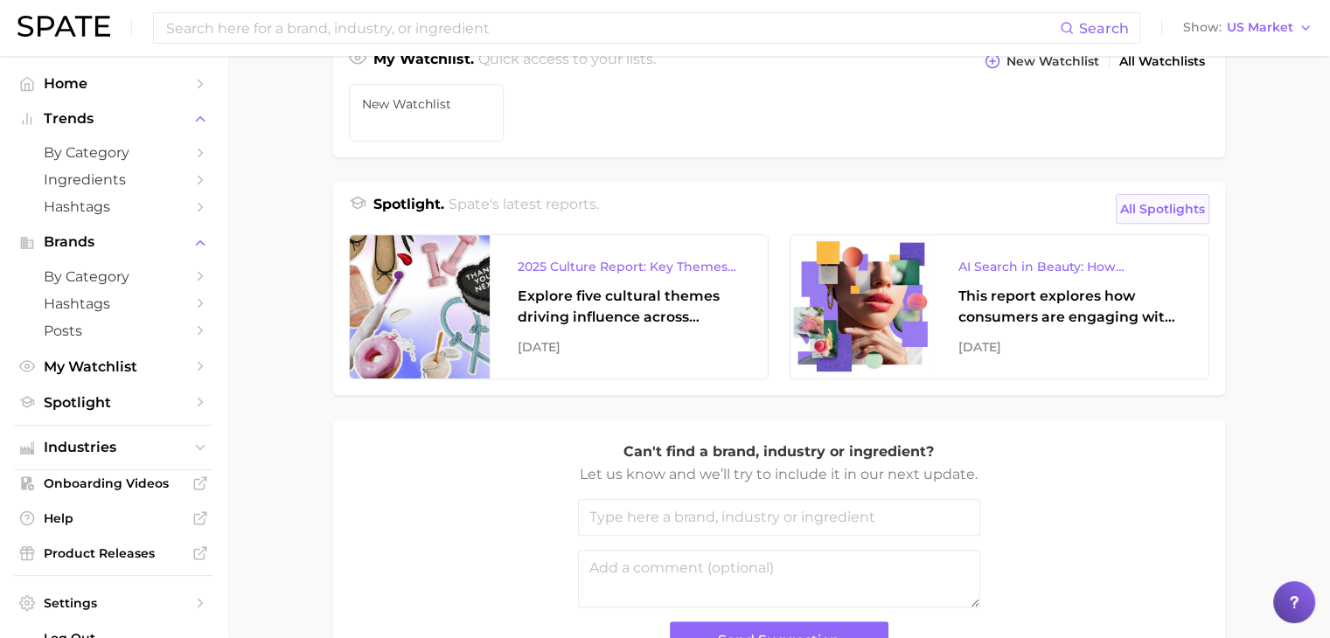
click at [1170, 209] on span "All Spotlights" at bounding box center [1162, 208] width 85 height 21
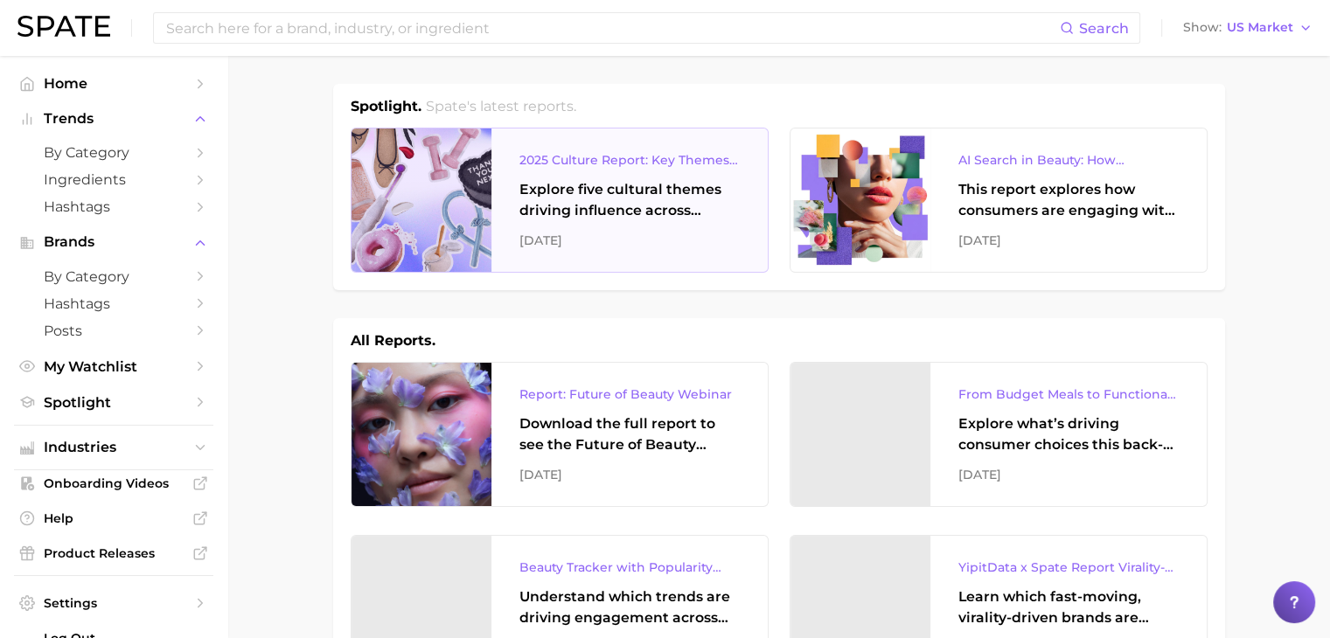
click at [681, 198] on div "Explore five cultural themes driving influence across beauty, food, and pop cul…" at bounding box center [629, 200] width 220 height 42
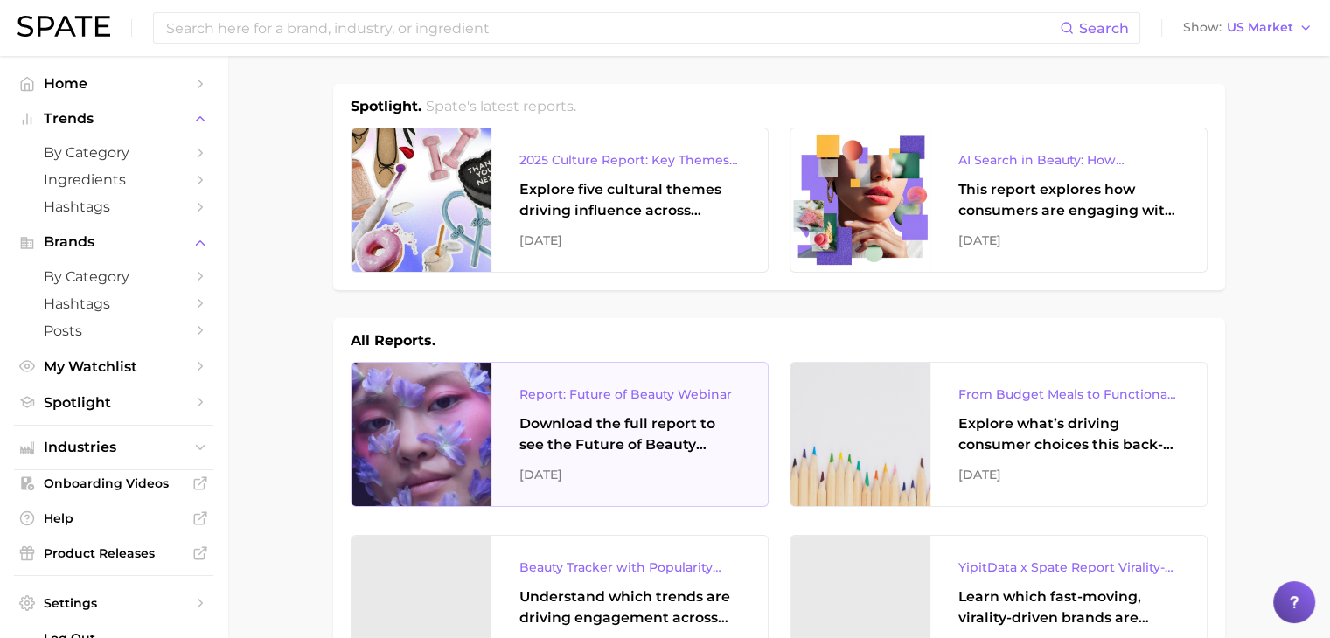
click at [636, 422] on div "Download the full report to see the Future of Beauty trends we unpacked during …" at bounding box center [629, 435] width 220 height 42
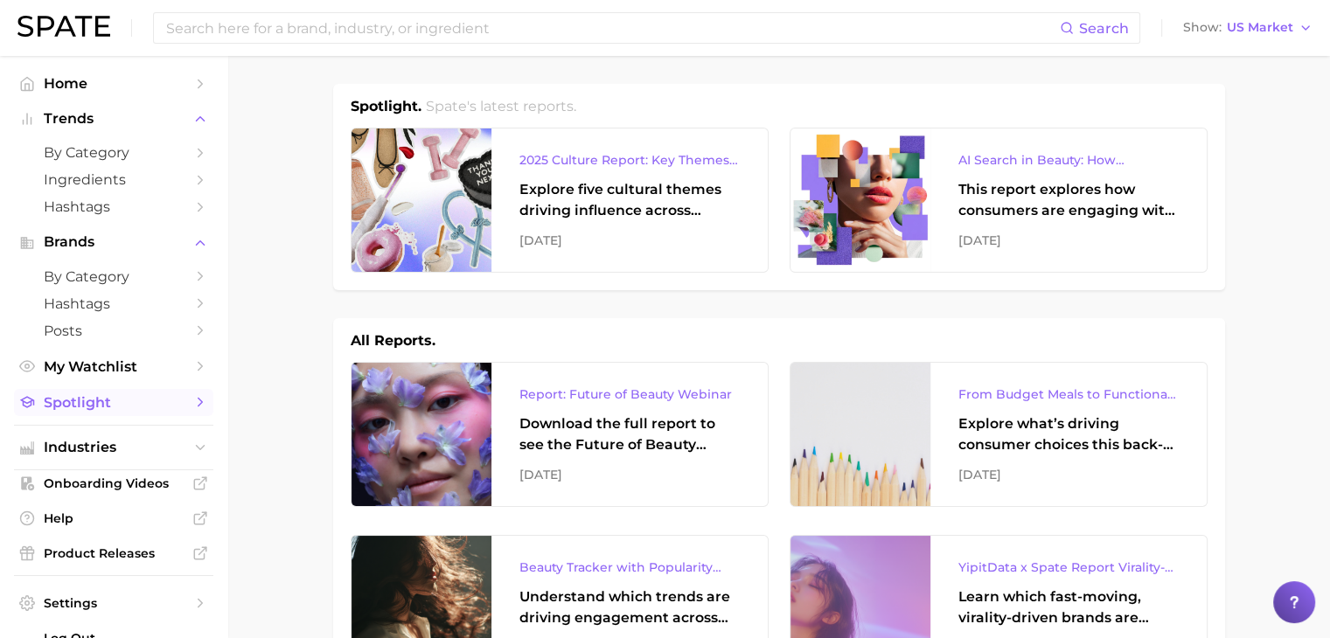
click at [122, 401] on span "Spotlight" at bounding box center [114, 402] width 140 height 17
